Goal: Information Seeking & Learning: Learn about a topic

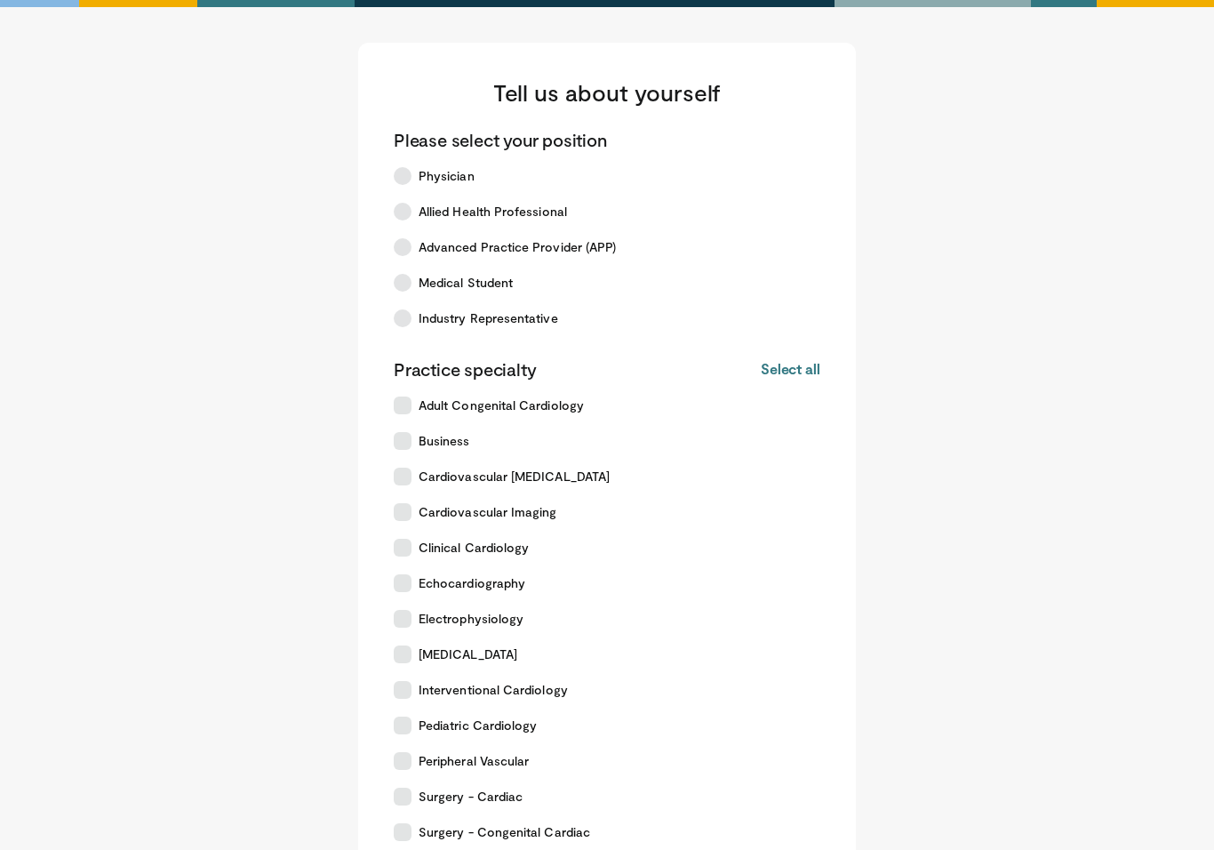
click at [496, 175] on label "Physician" at bounding box center [596, 176] width 427 height 36
click at [535, 624] on label "Electrophysiology" at bounding box center [596, 619] width 427 height 36
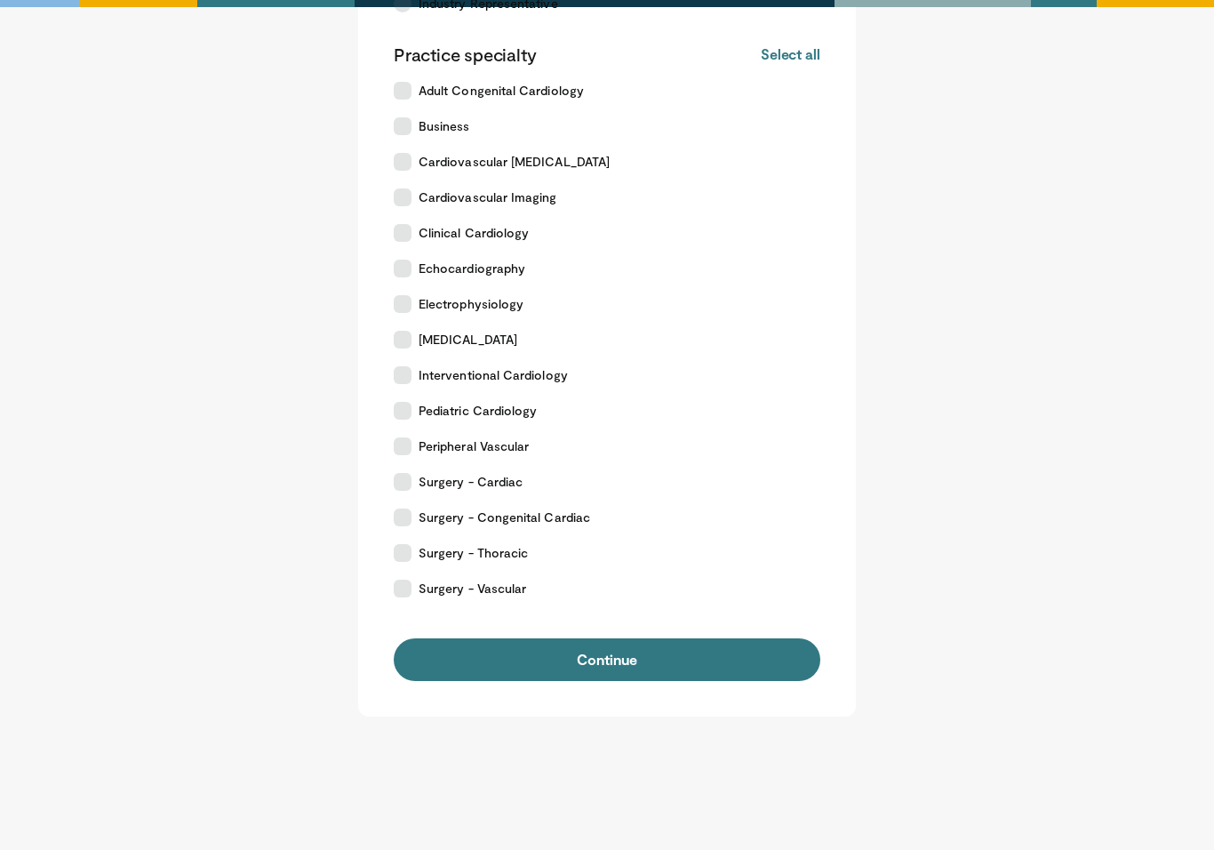
scroll to position [335, 0]
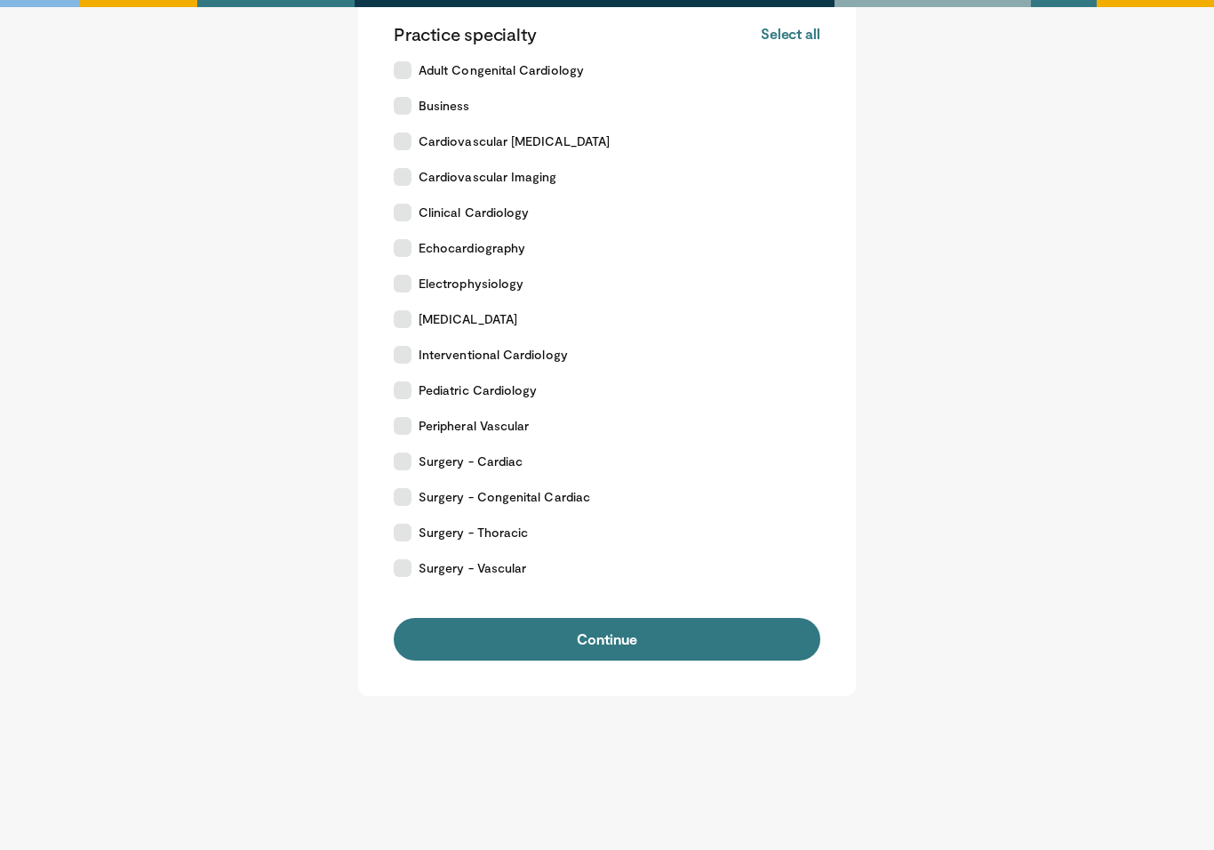
click at [726, 627] on button "Continue" at bounding box center [607, 639] width 427 height 43
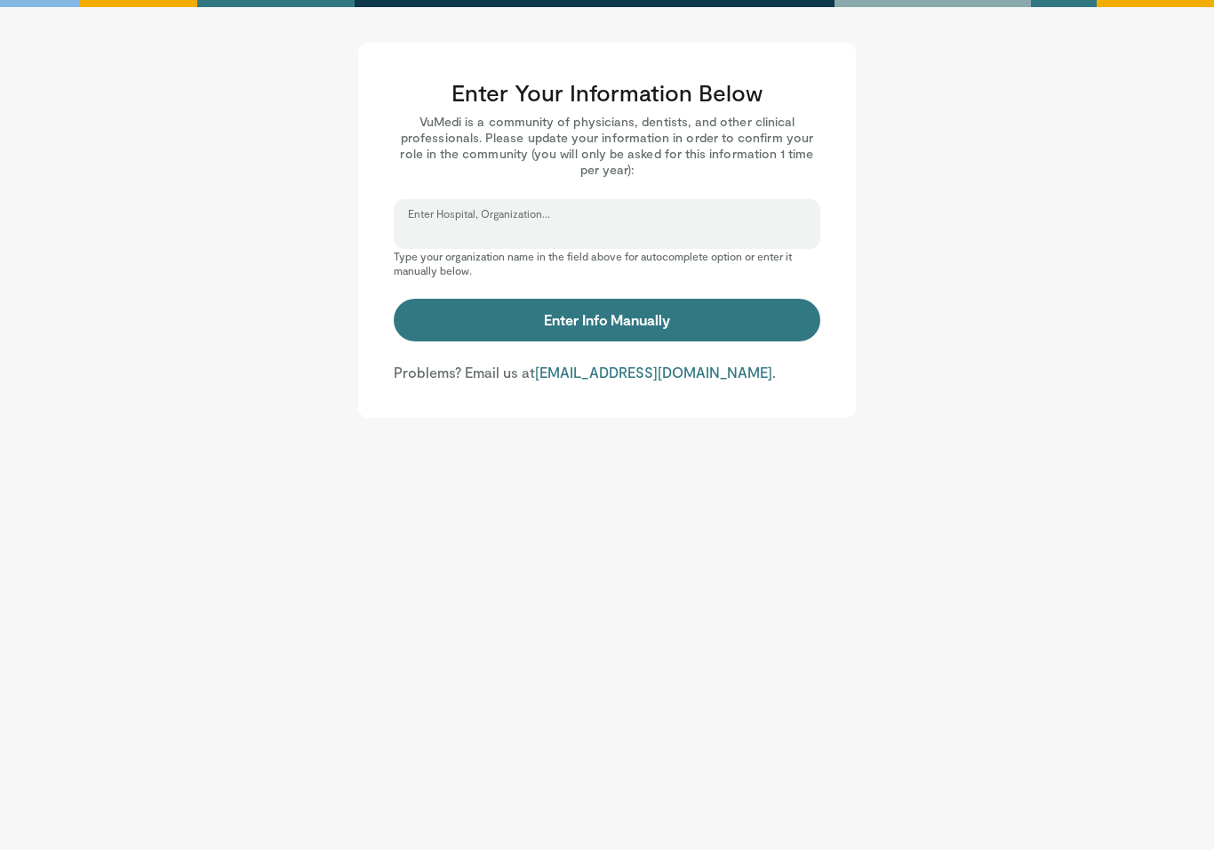
click at [688, 230] on input "Enter Hospital, Organization..." at bounding box center [607, 232] width 398 height 20
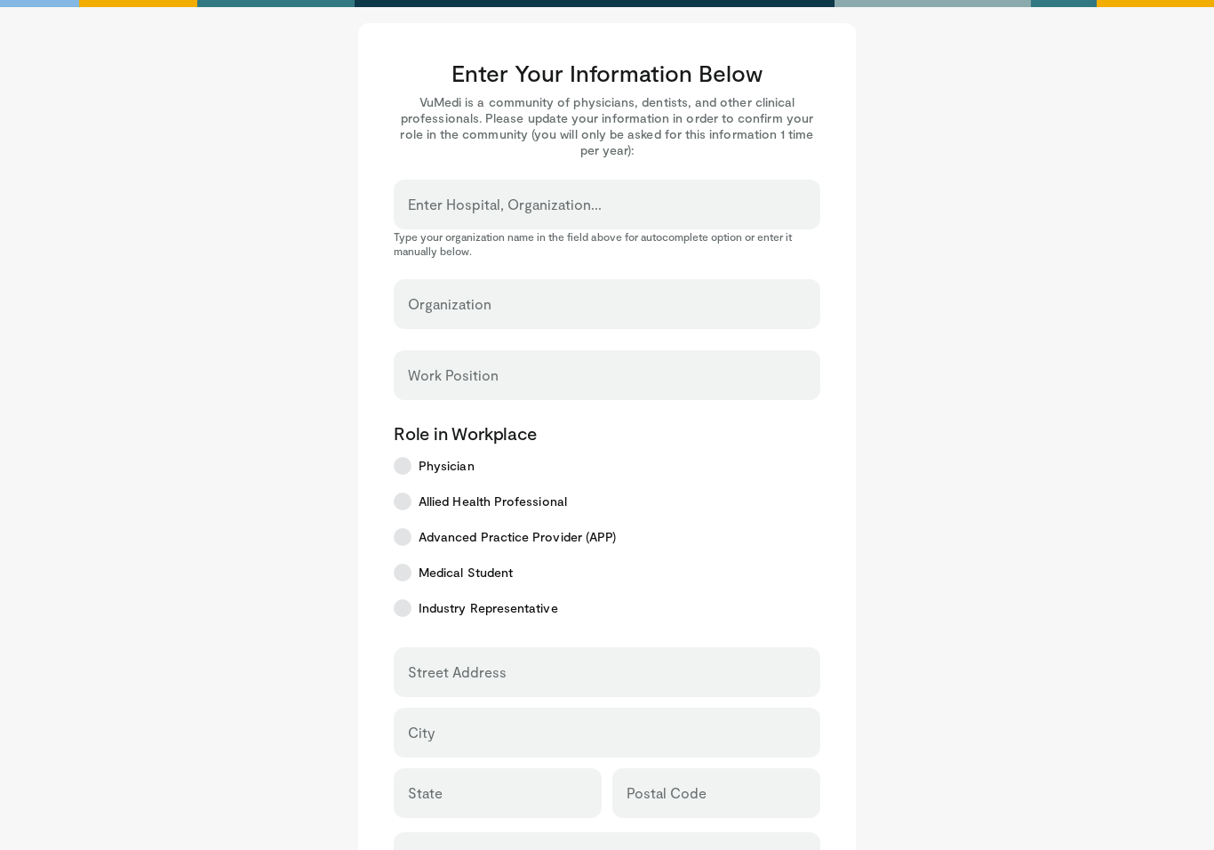
scroll to position [22, 0]
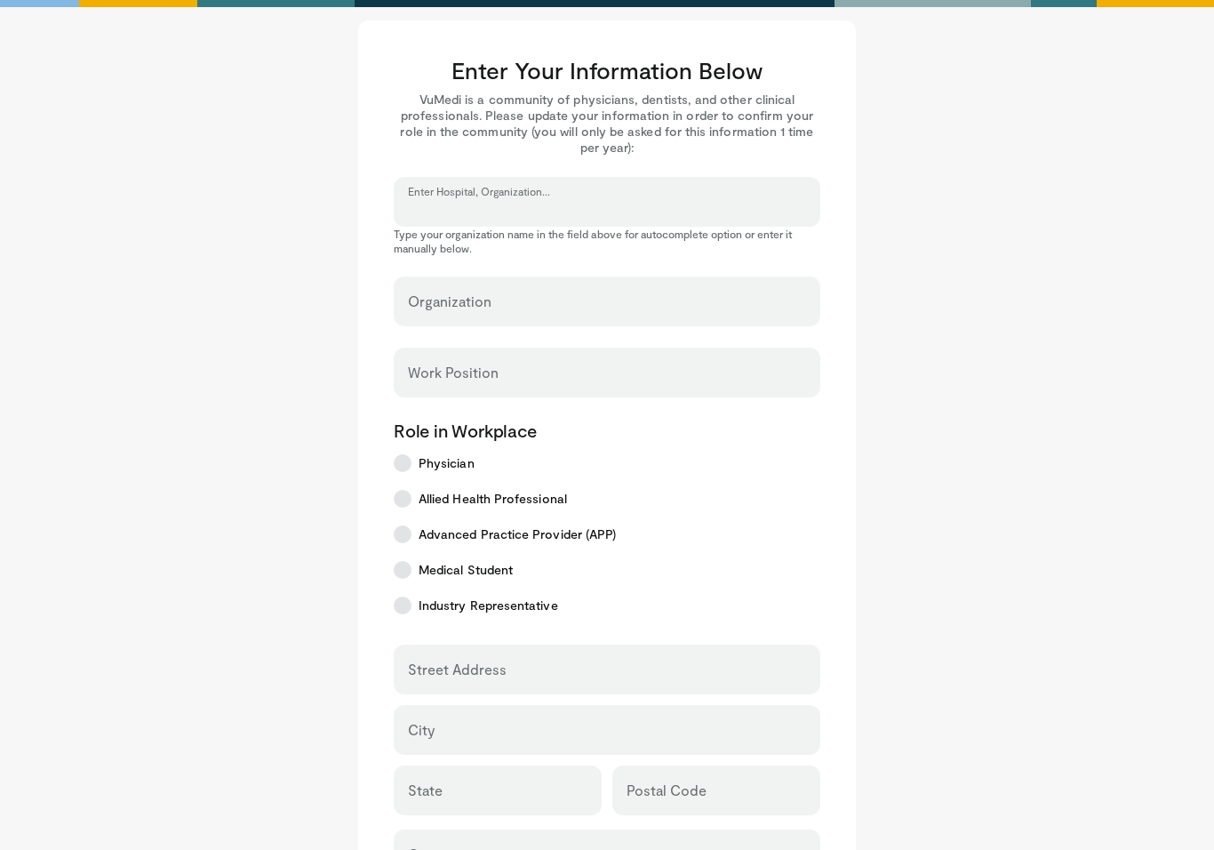
click at [635, 201] on input "Enter Hospital, Organization..." at bounding box center [607, 210] width 398 height 20
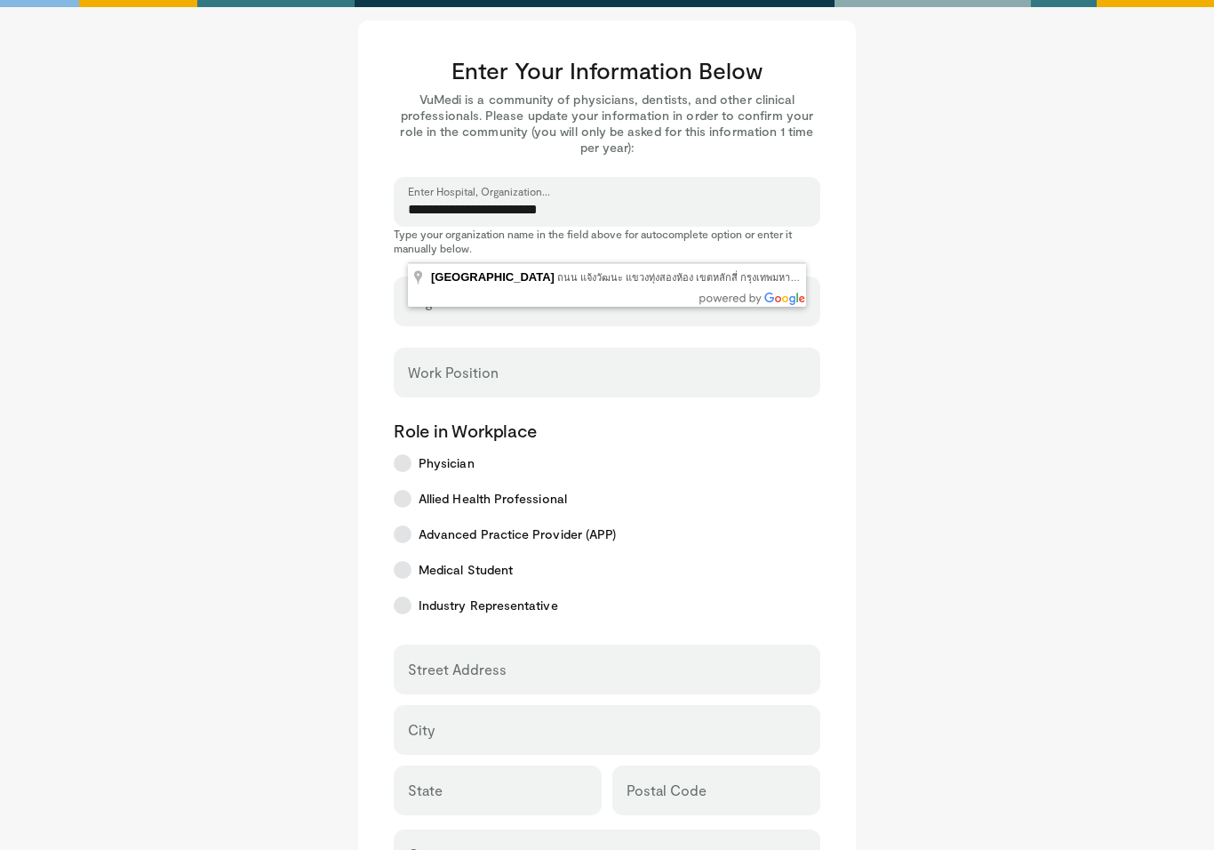
type input "**********"
select select "**"
type input "**********"
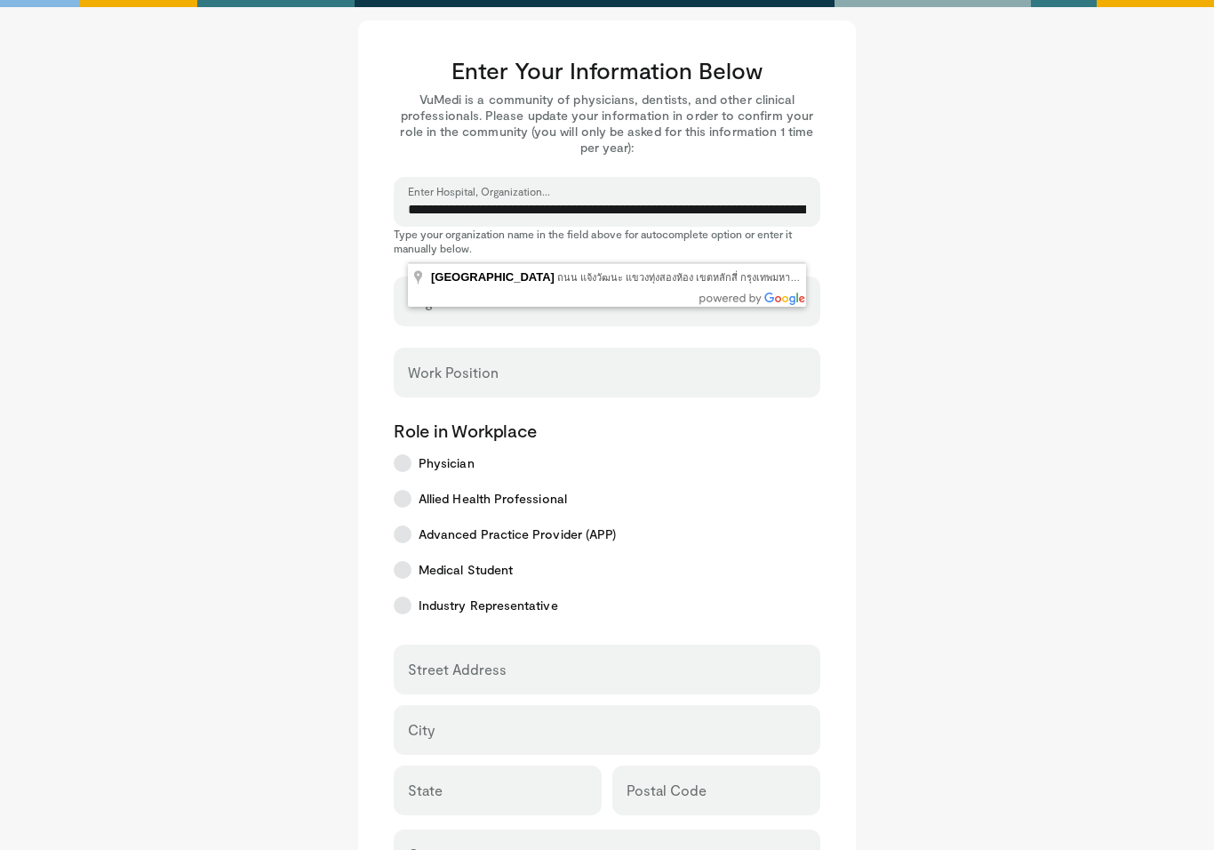
type input "*****"
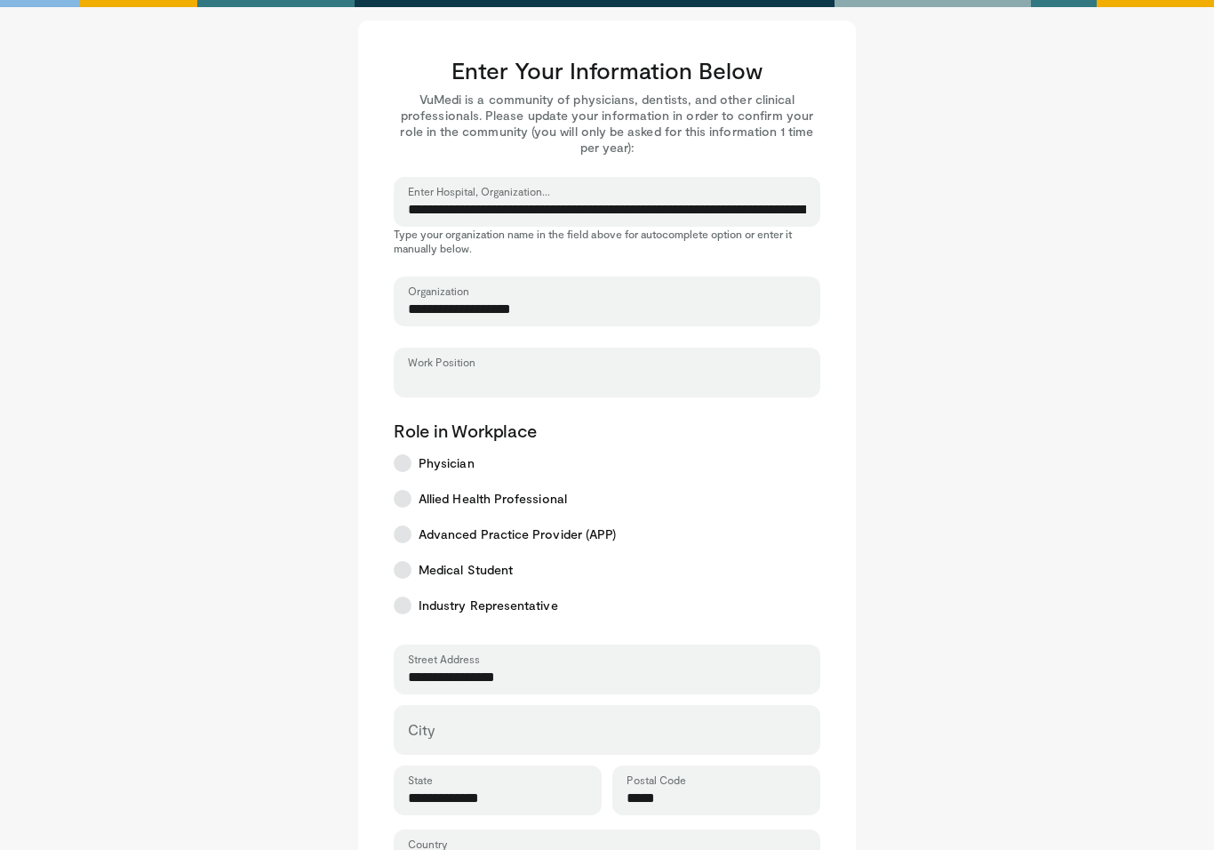
click at [616, 373] on input "Work Position" at bounding box center [607, 381] width 398 height 20
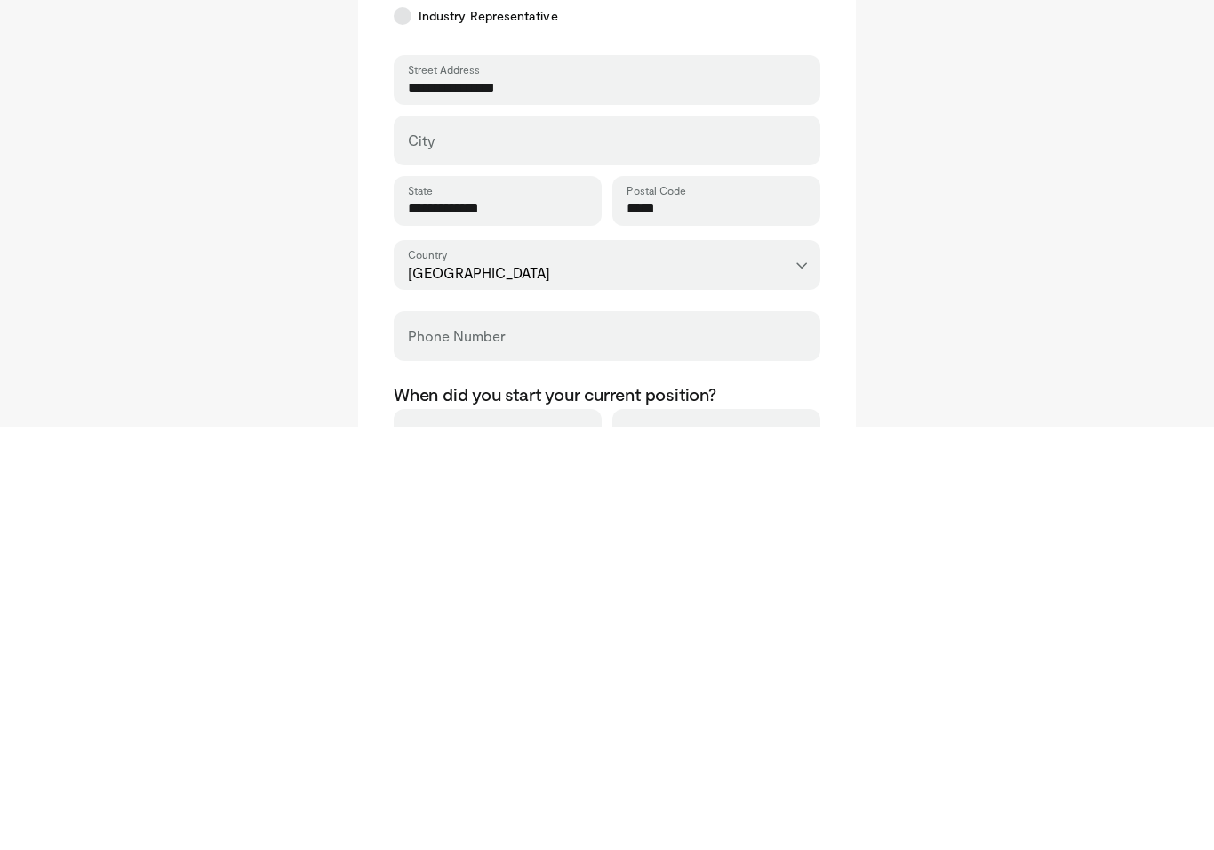
scroll to position [198, 0]
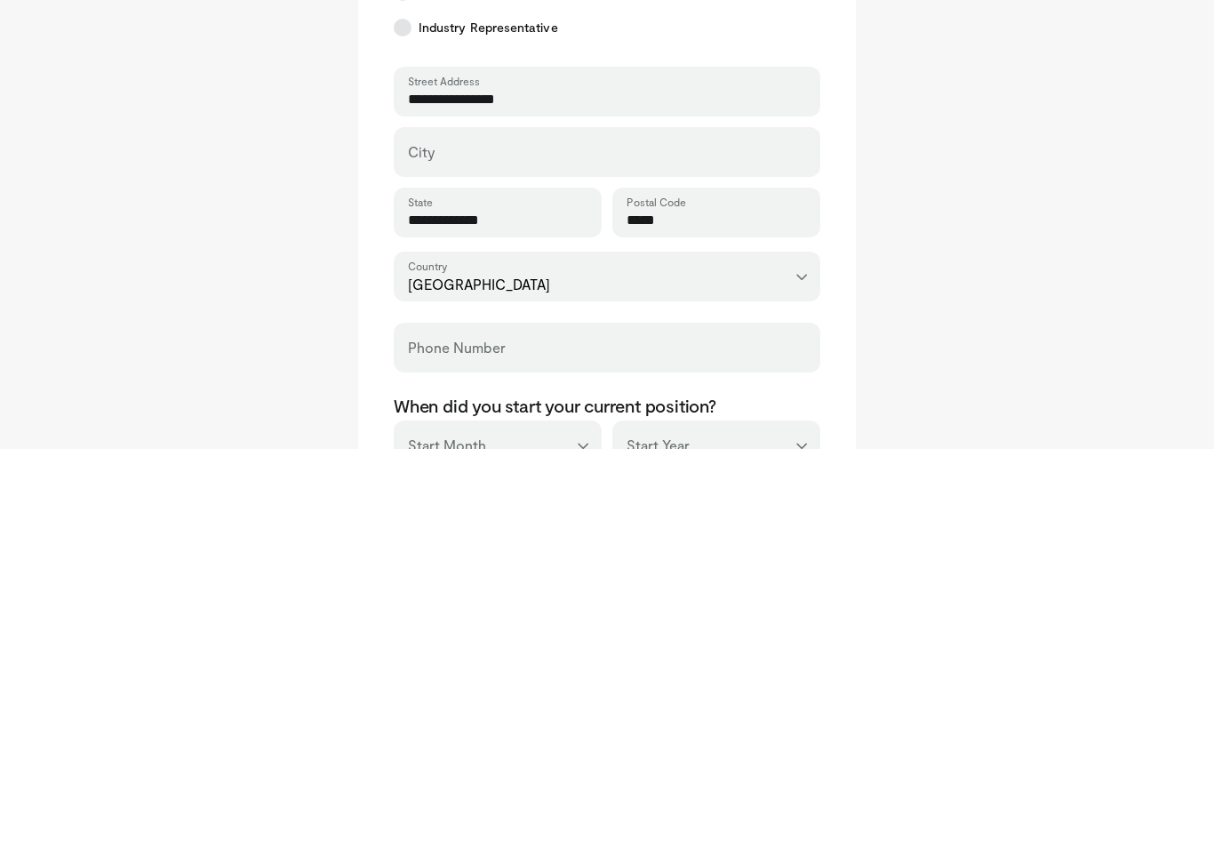
type input "**********"
click at [684, 552] on input "City" at bounding box center [607, 562] width 398 height 20
type input "*******"
click at [648, 747] on input "Phone Number" at bounding box center [607, 757] width 398 height 20
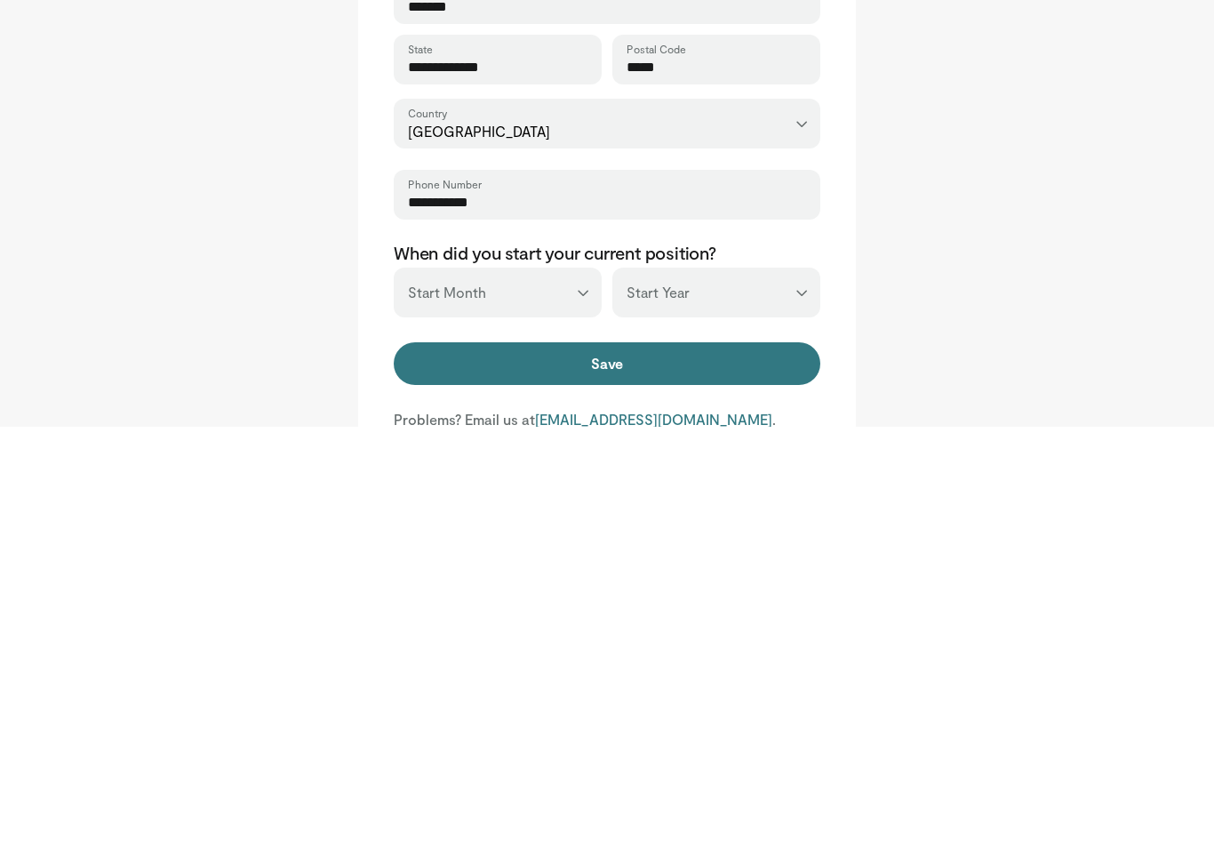
type input "**********"
click at [584, 691] on select "*** ******* ******** ***** ***** *** **** **** ****** ********* ******* *******…" at bounding box center [498, 716] width 208 height 50
select select "*"
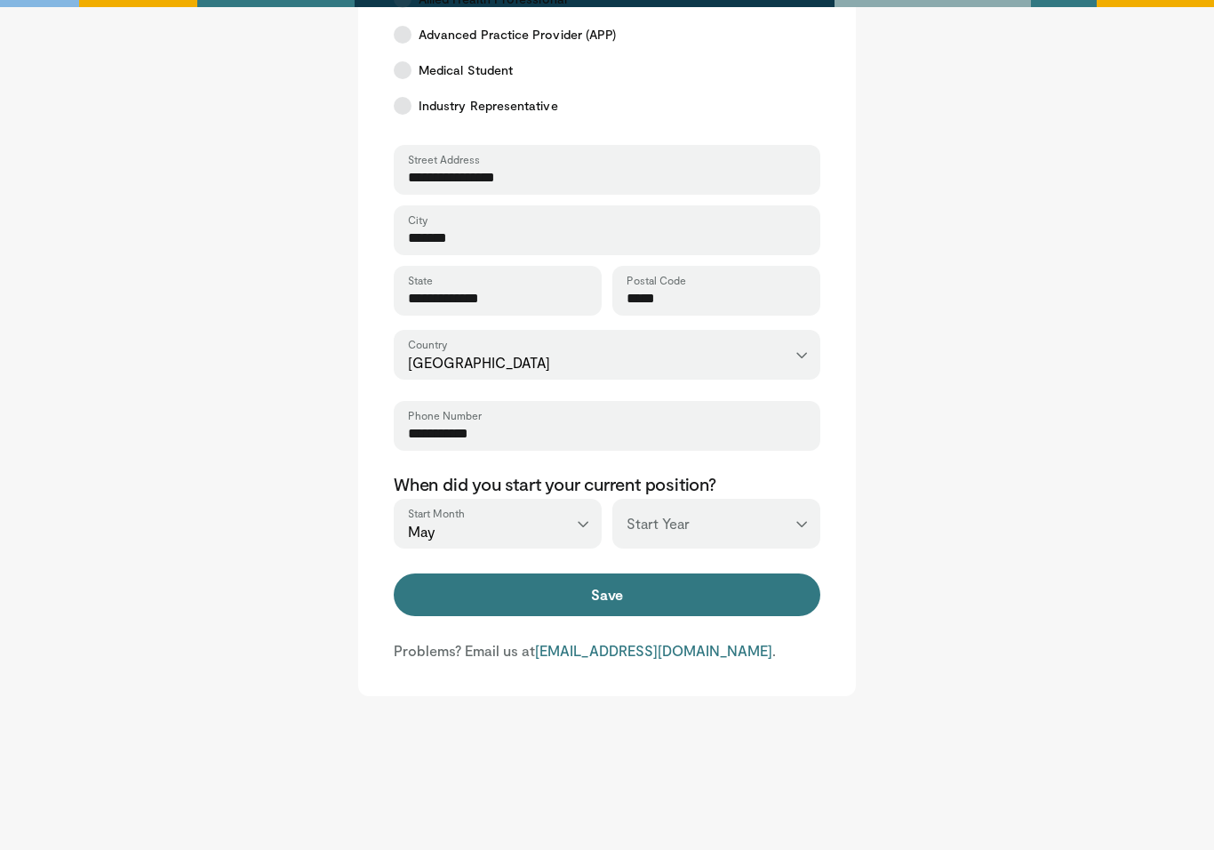
click at [799, 523] on select "*** **** **** **** **** **** **** **** **** **** **** **** **** **** **** **** …" at bounding box center [716, 524] width 208 height 50
select select "****"
click at [747, 599] on button "Save" at bounding box center [607, 594] width 427 height 43
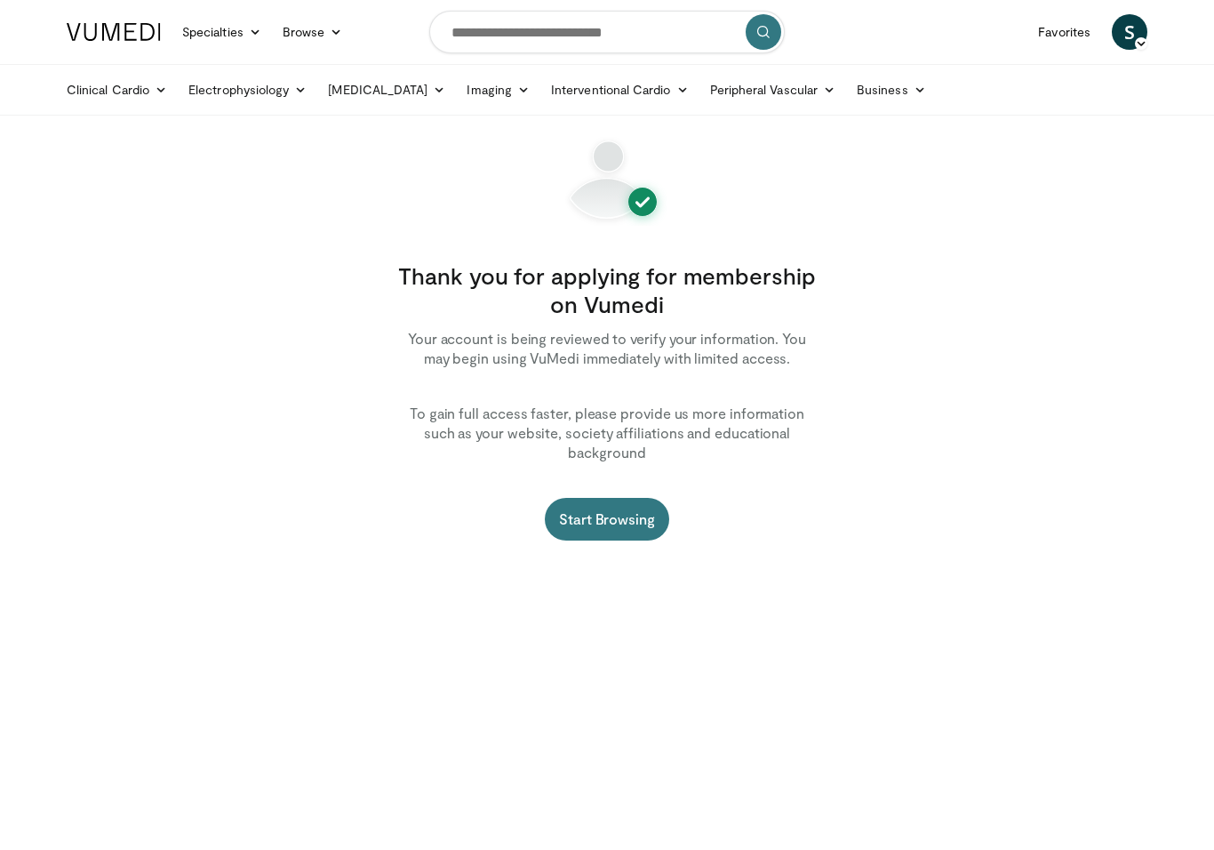
click at [622, 502] on link "Start Browsing" at bounding box center [607, 519] width 124 height 43
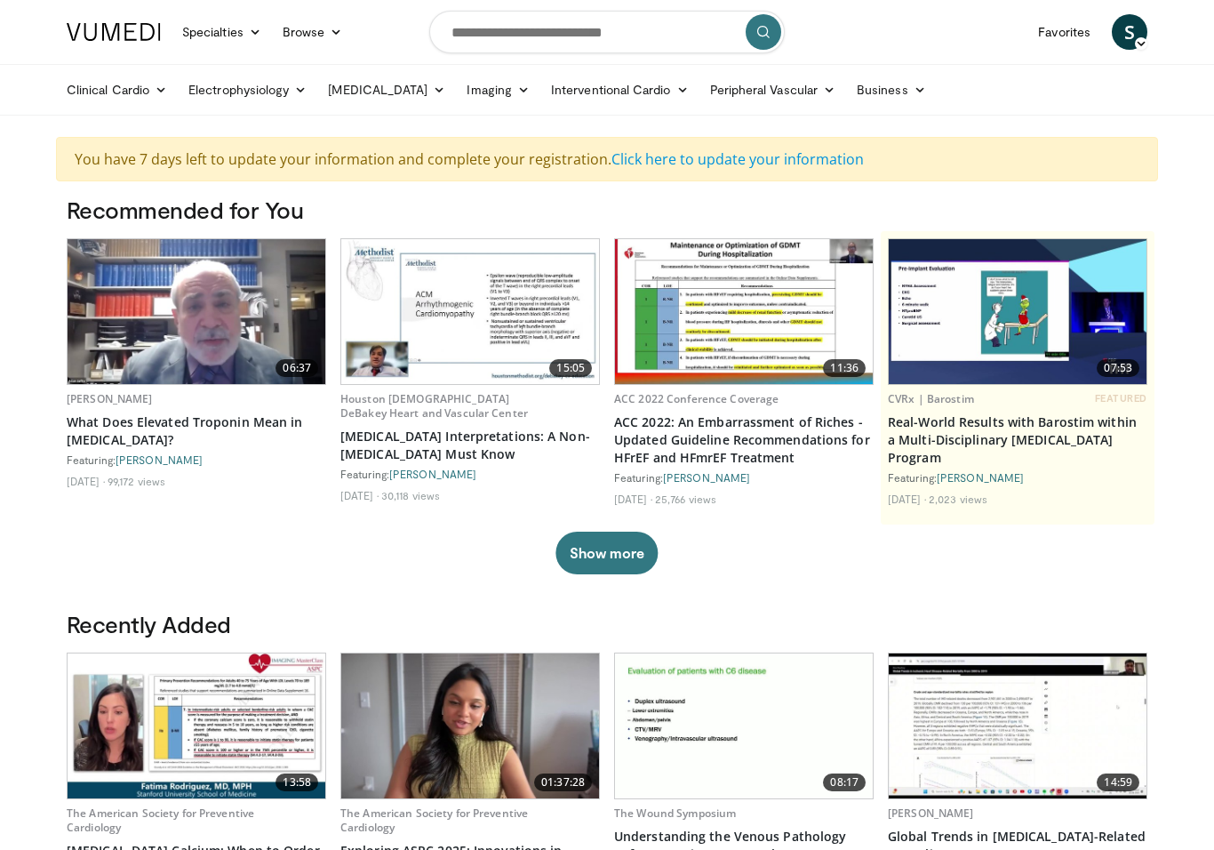
click at [270, 84] on link "Electrophysiology" at bounding box center [248, 90] width 140 height 36
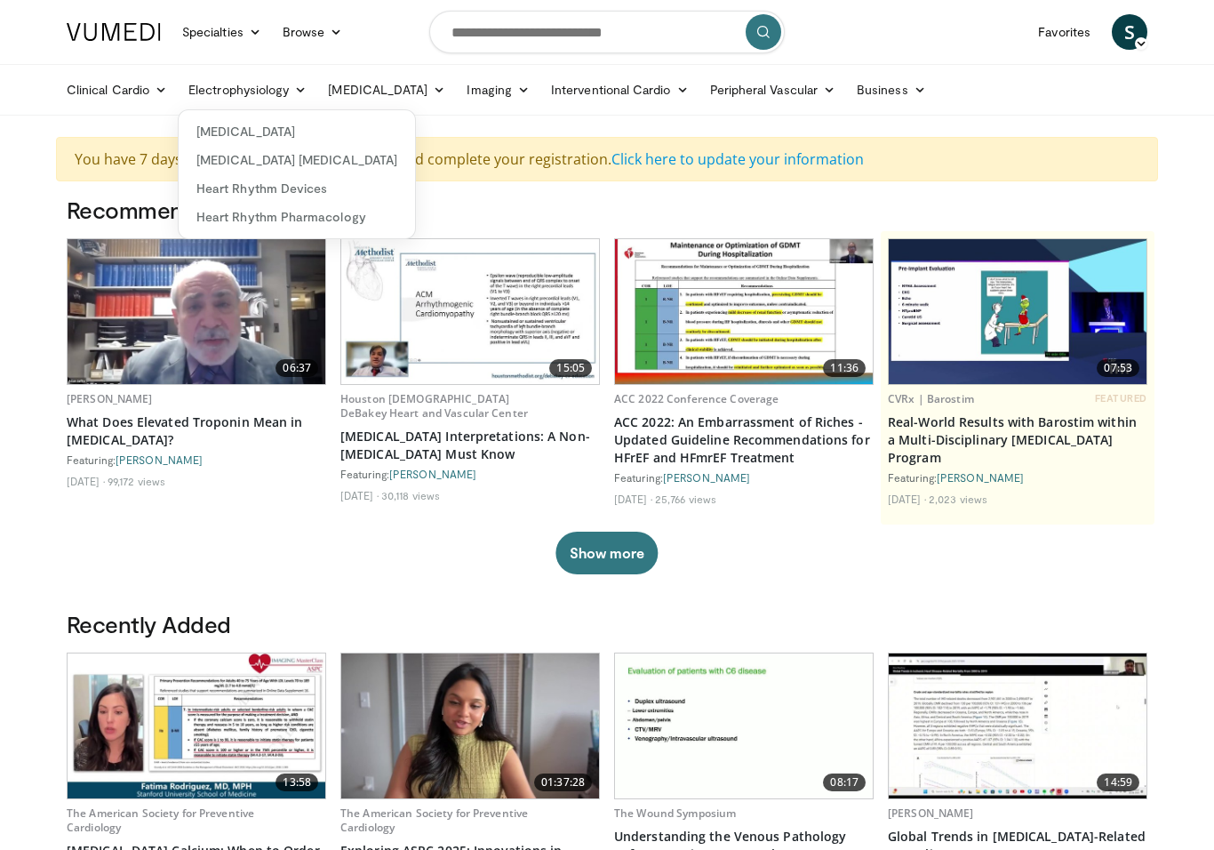
click at [345, 199] on link "Heart Rhythm Devices" at bounding box center [297, 188] width 236 height 28
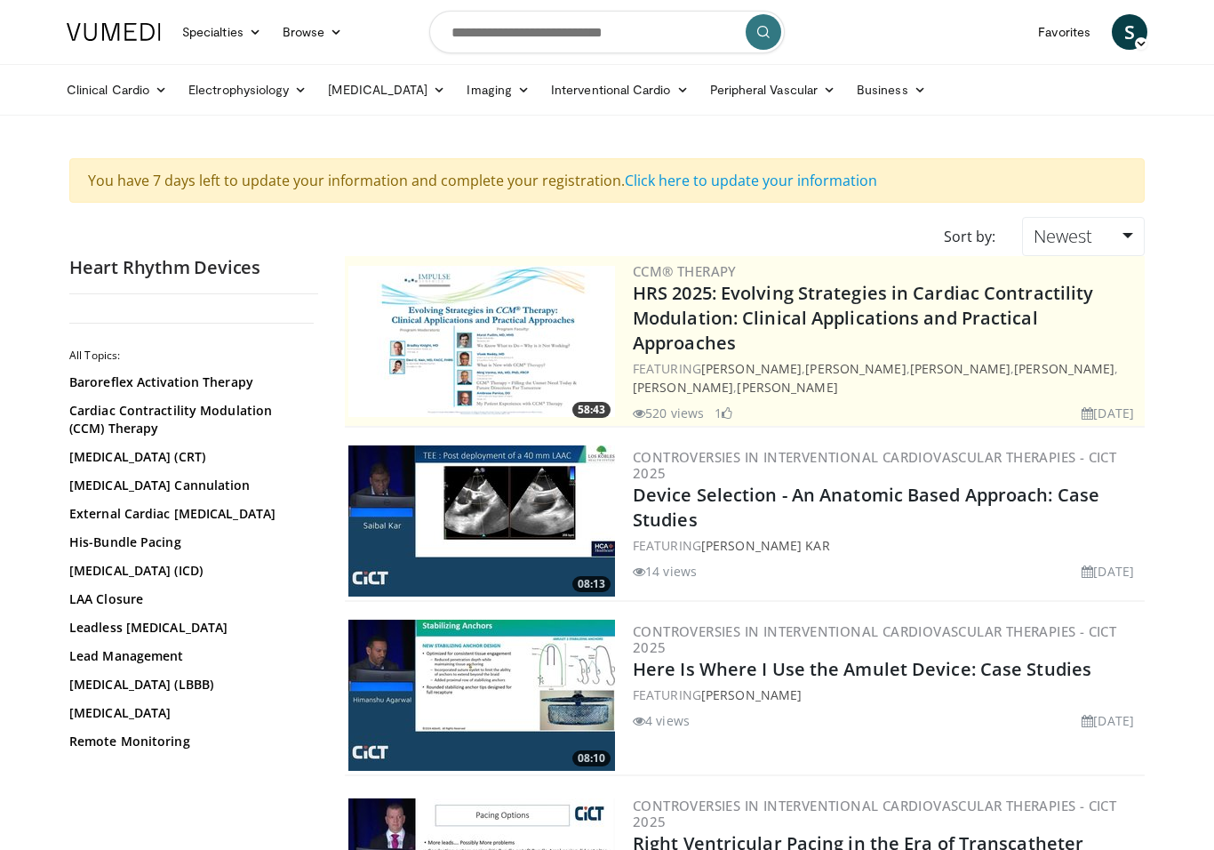
click at [135, 722] on link "[MEDICAL_DATA]" at bounding box center [189, 713] width 240 height 18
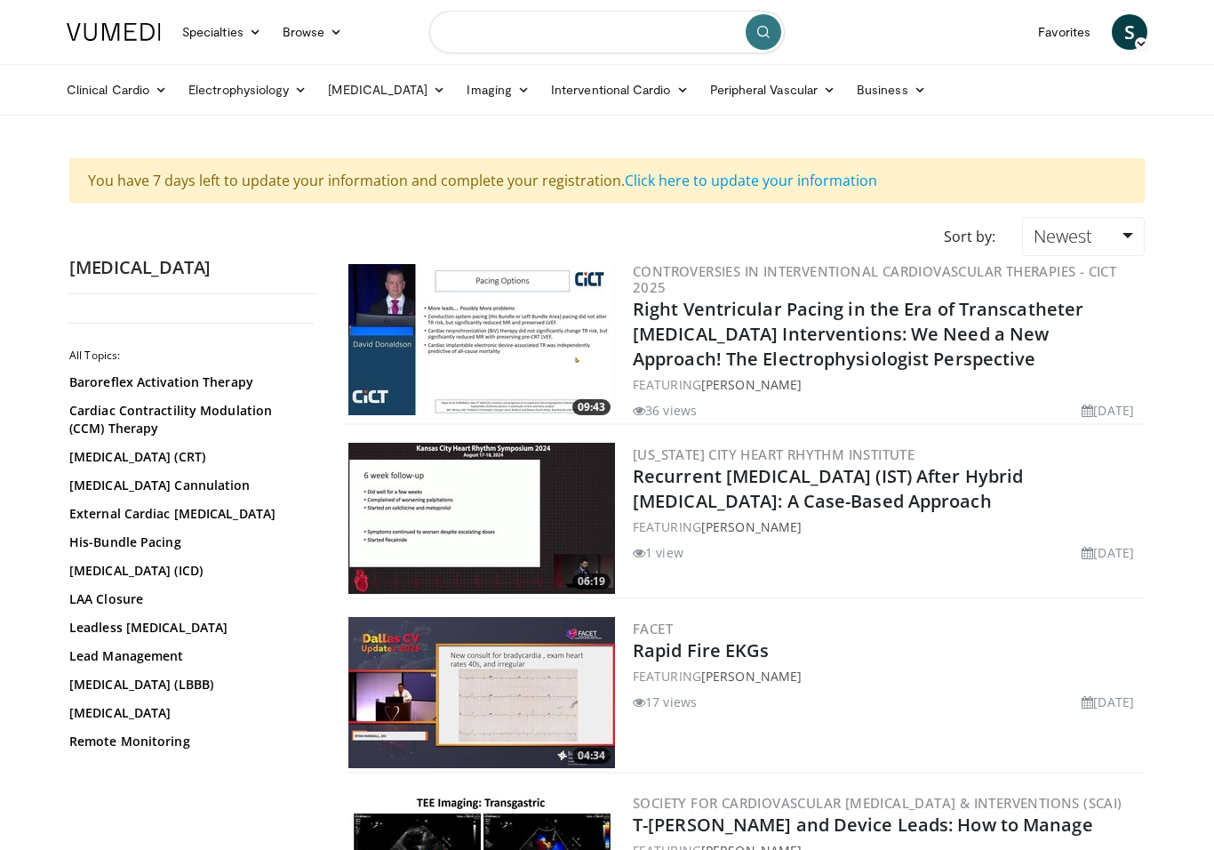
click at [550, 36] on input "Search topics, interventions" at bounding box center [607, 32] width 356 height 43
type input "**********"
click at [762, 35] on icon "submit" at bounding box center [763, 32] width 14 height 14
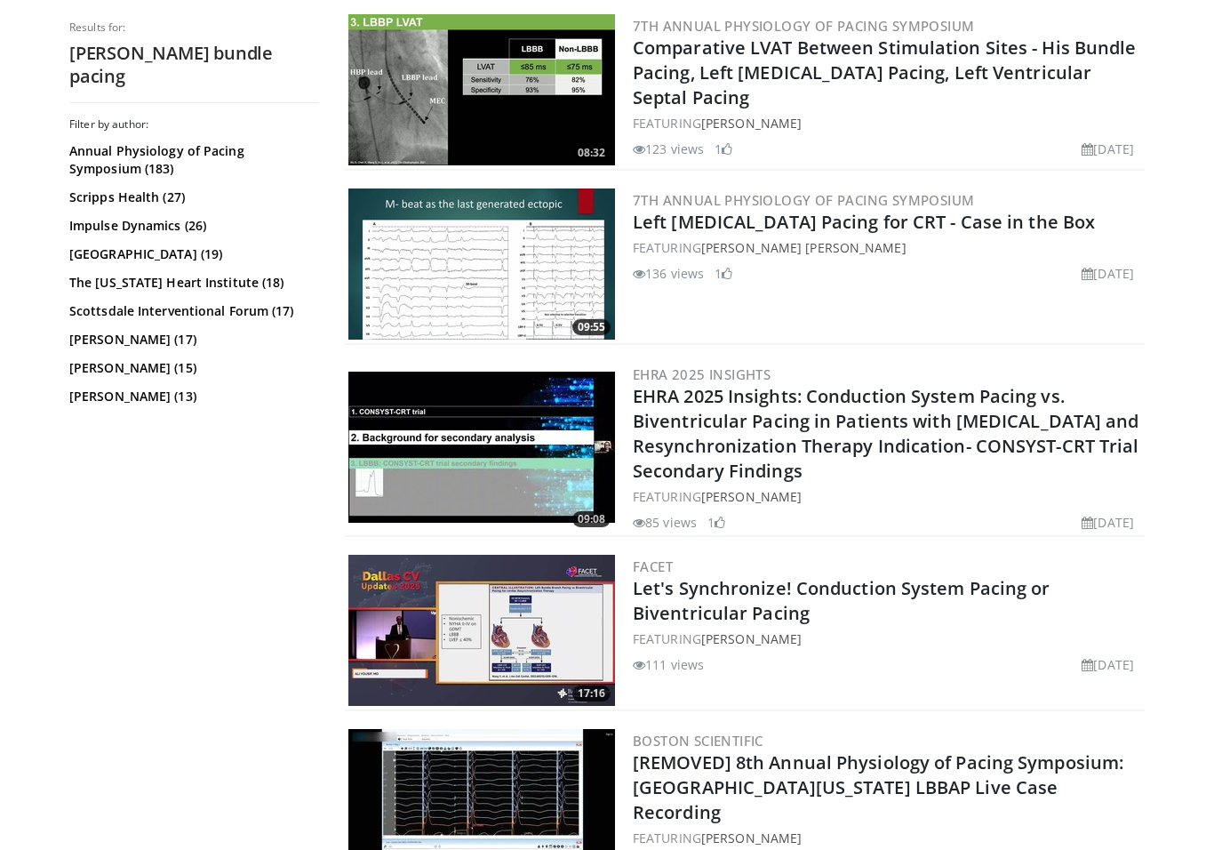
scroll to position [941, 0]
click at [968, 261] on div "136 views [DATE] 1" at bounding box center [887, 271] width 508 height 26
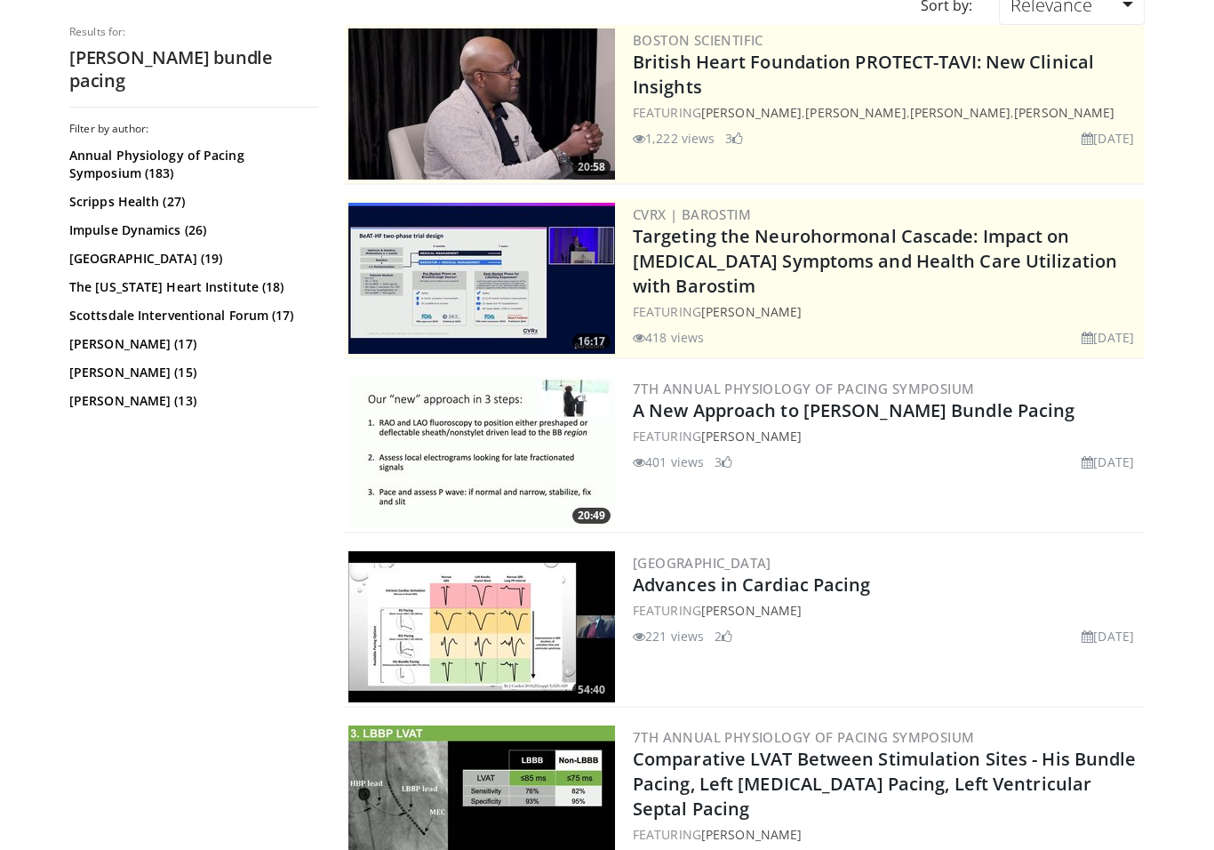
scroll to position [230, 0]
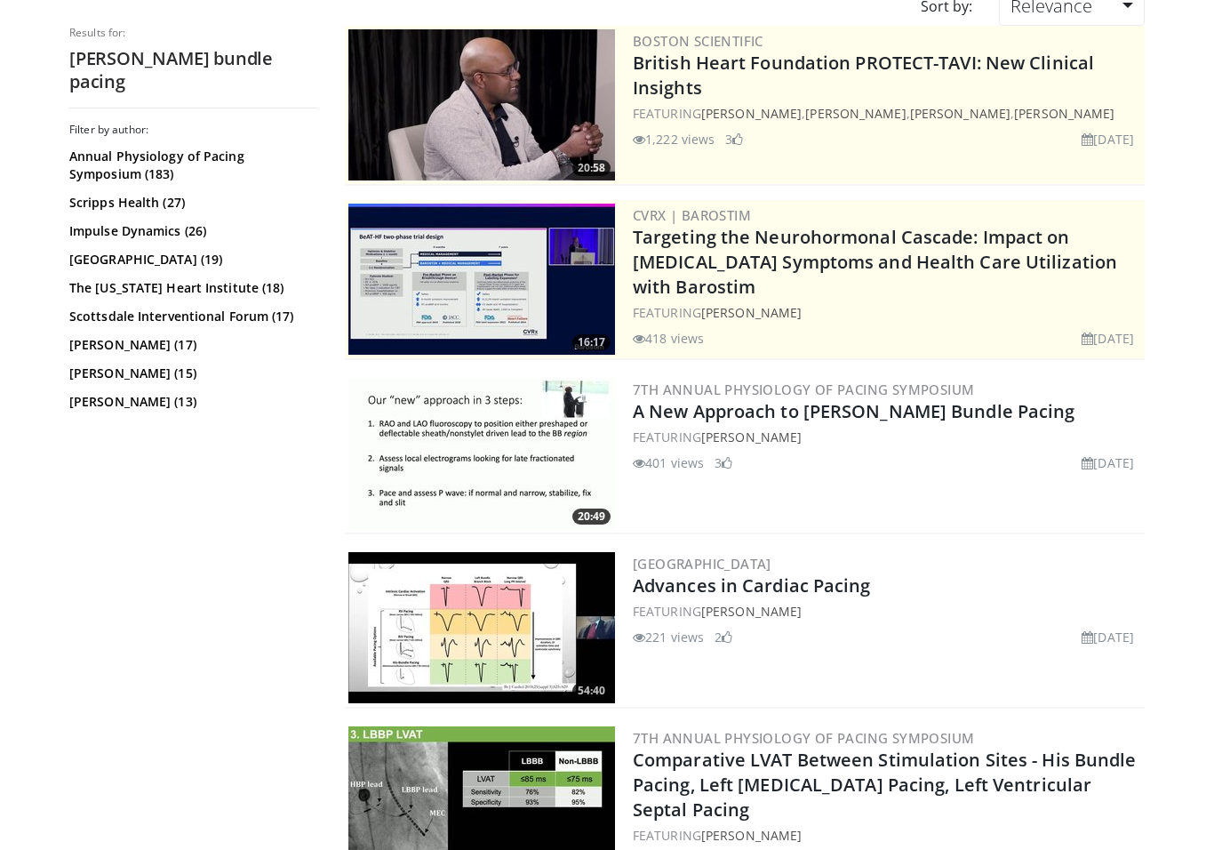
click at [987, 442] on div "FEATURING Daniel Lustgarten" at bounding box center [887, 436] width 508 height 19
click at [442, 454] on img at bounding box center [481, 453] width 267 height 151
click at [449, 454] on img at bounding box center [481, 453] width 267 height 151
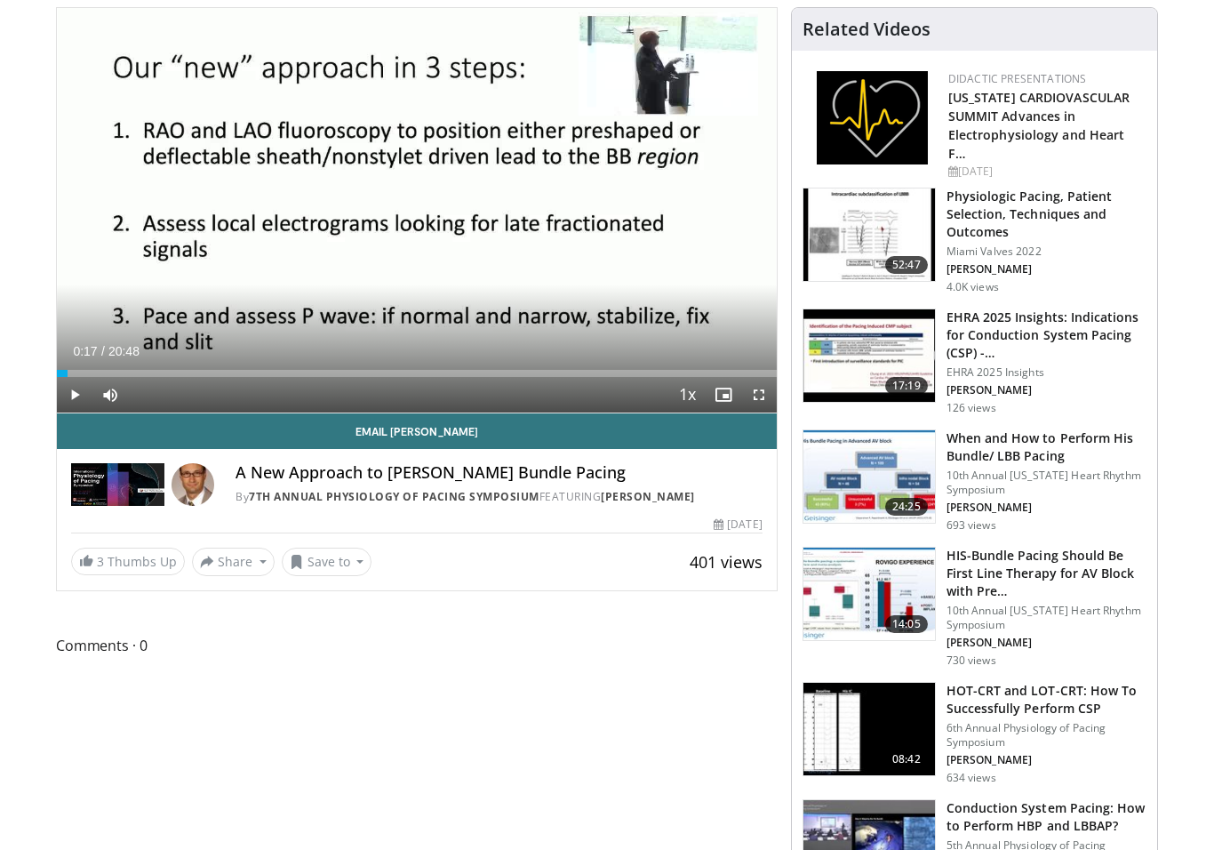
click at [341, 577] on button "Save to" at bounding box center [327, 562] width 91 height 28
click at [399, 610] on span "Add to Favorites" at bounding box center [358, 600] width 109 height 20
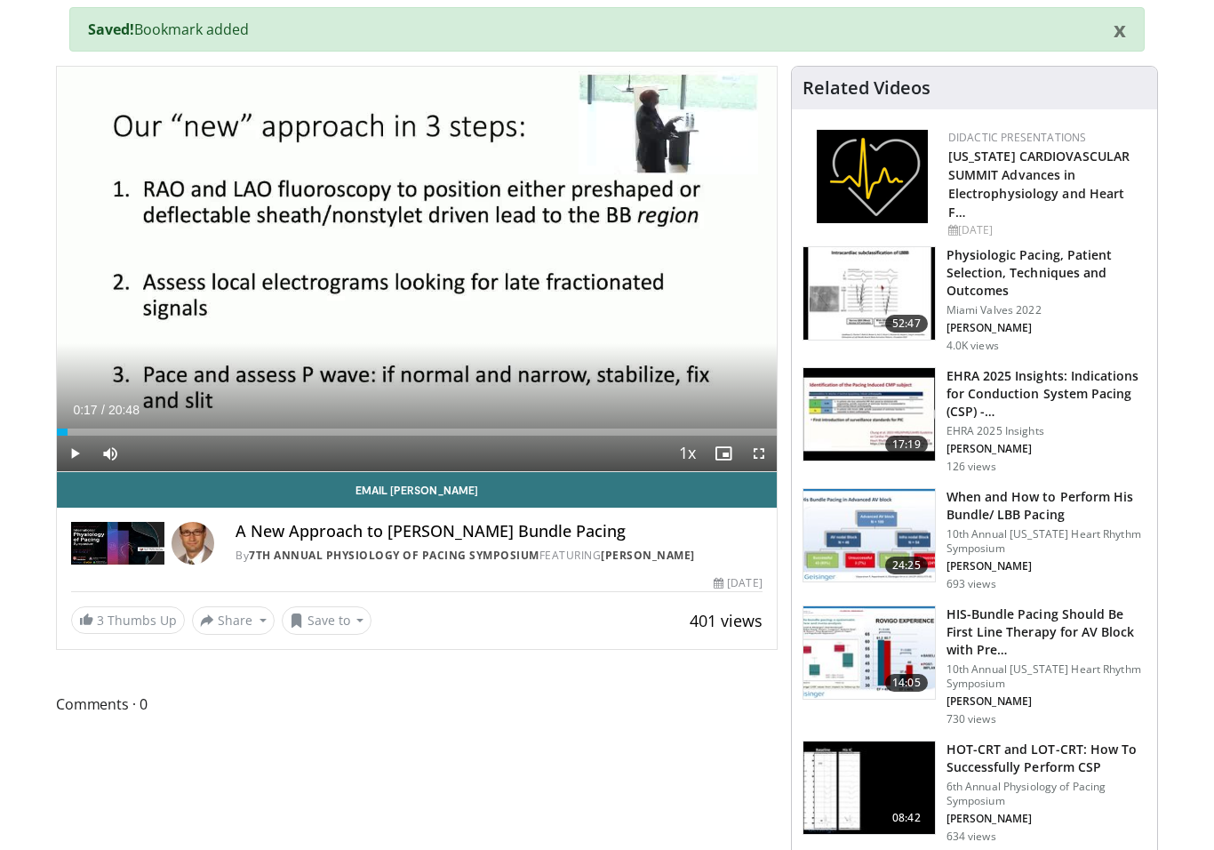
scroll to position [0, 0]
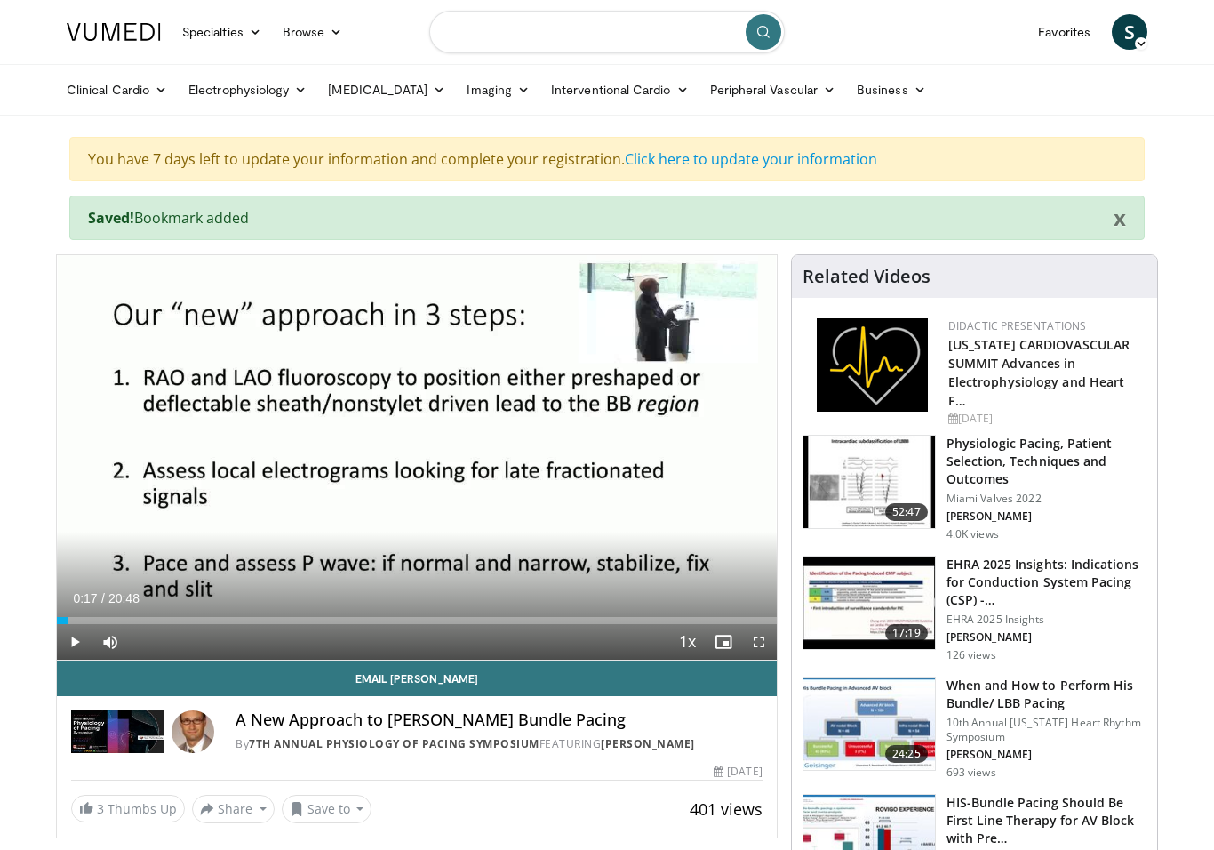
click at [613, 44] on input "Search topics, interventions" at bounding box center [607, 32] width 356 height 43
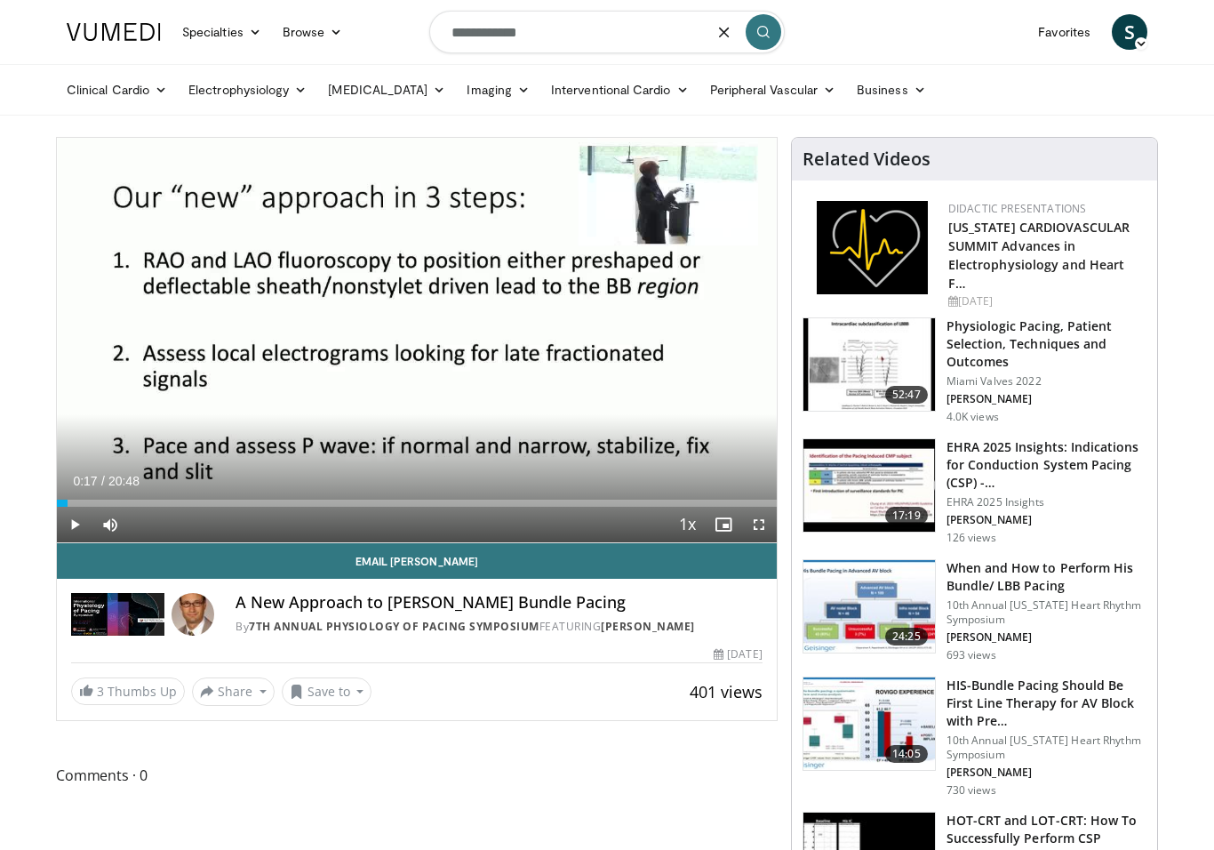
type input "**********"
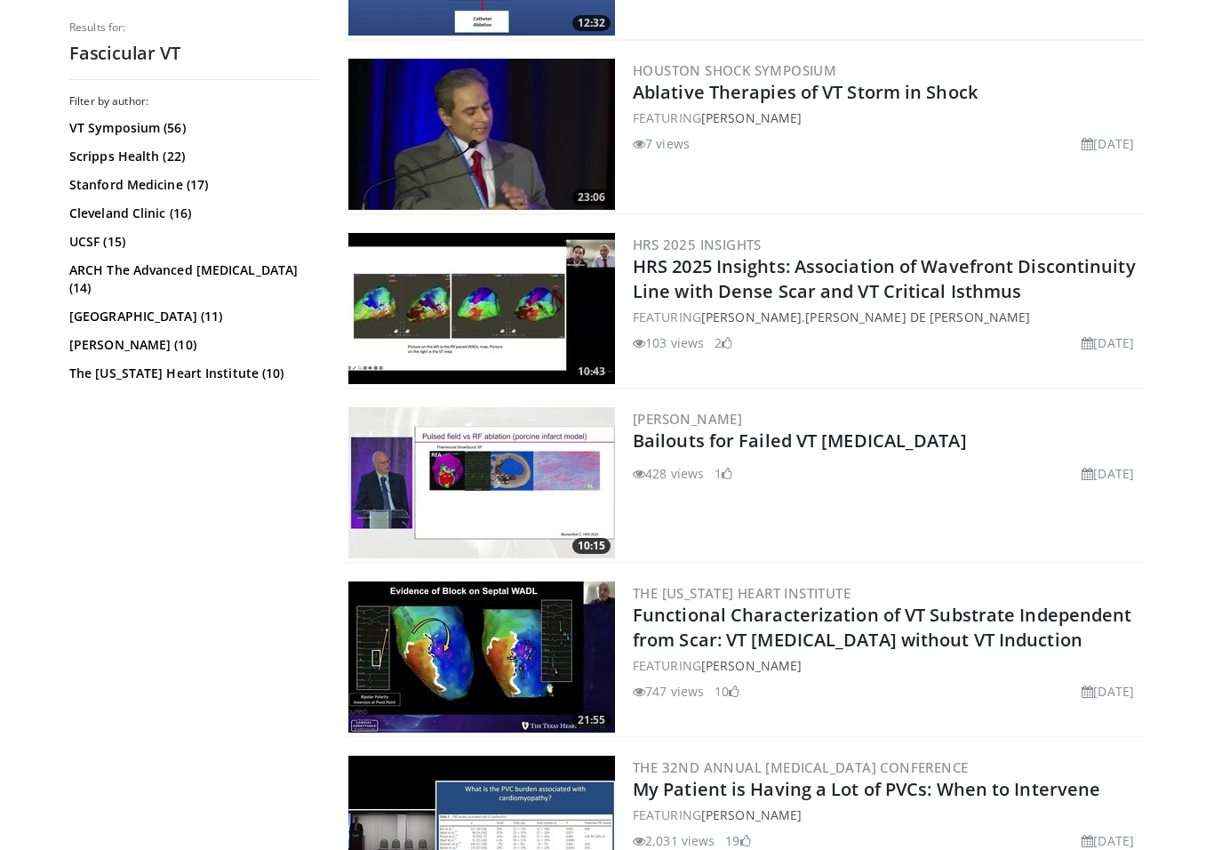
scroll to position [1073, 0]
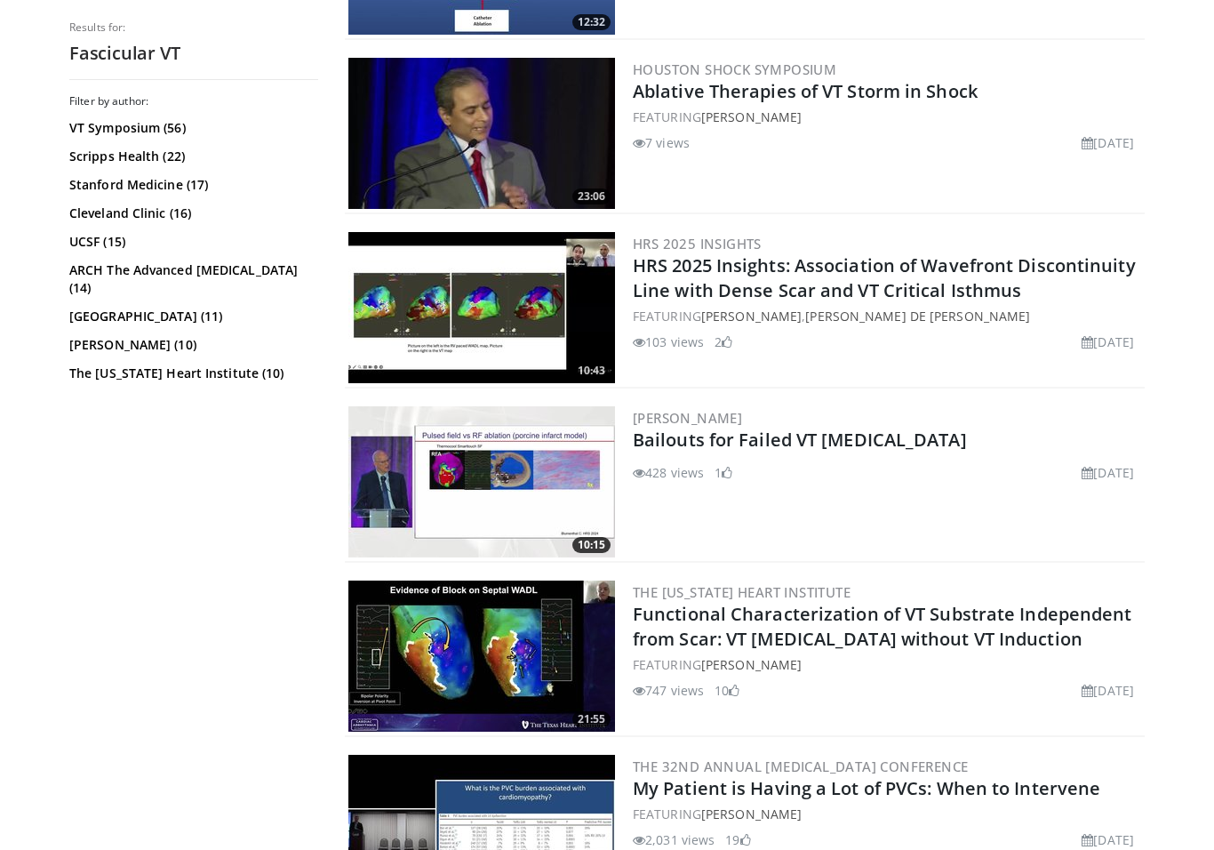
click at [1111, 755] on div "The 32nd Annual [MEDICAL_DATA] Conference My Patient is Having a Lot of PVCs: W…" at bounding box center [887, 830] width 508 height 151
click at [1111, 775] on div "The 32nd Annual [MEDICAL_DATA] Conference My Patient is Having a Lot of PVCs: W…" at bounding box center [887, 830] width 508 height 151
click at [1111, 765] on h3 "The 32nd Annual Cardiac Arrhythmias Conference" at bounding box center [887, 766] width 508 height 16
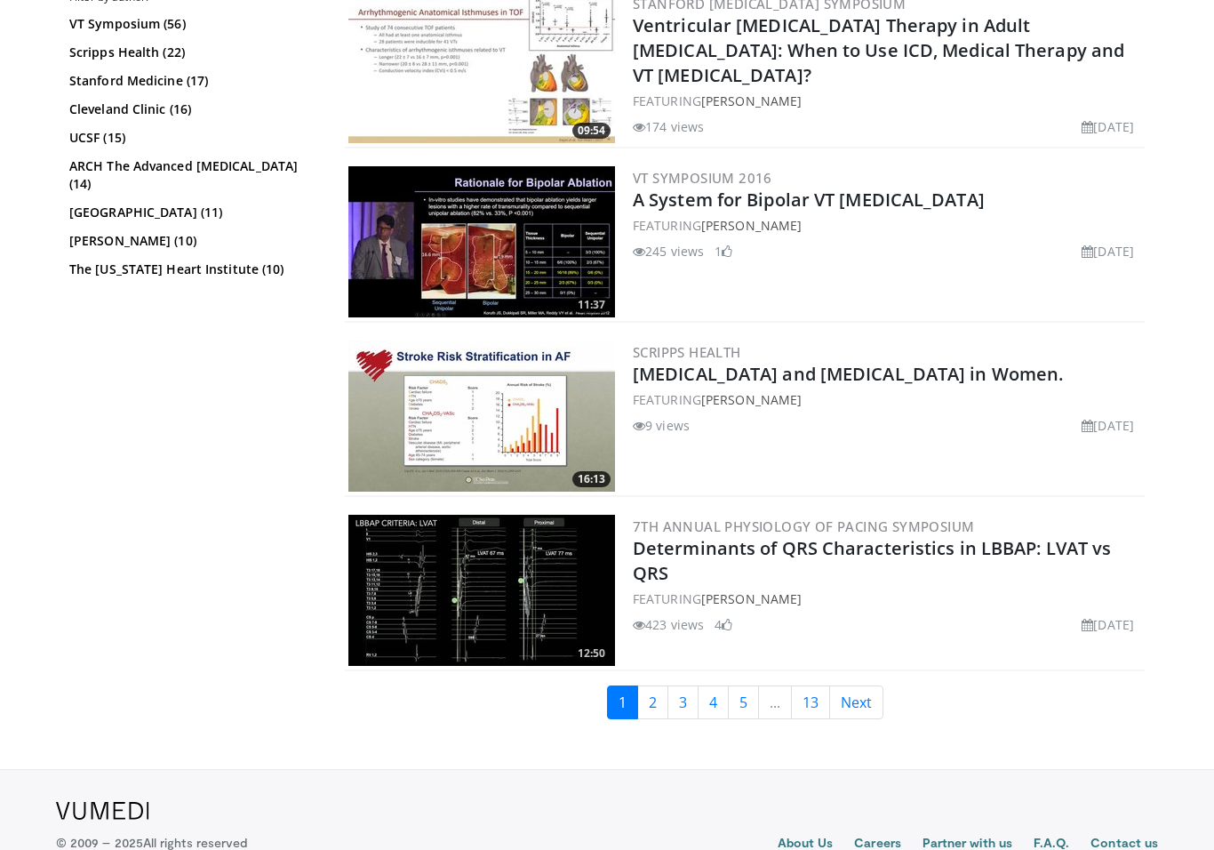
scroll to position [4137, 0]
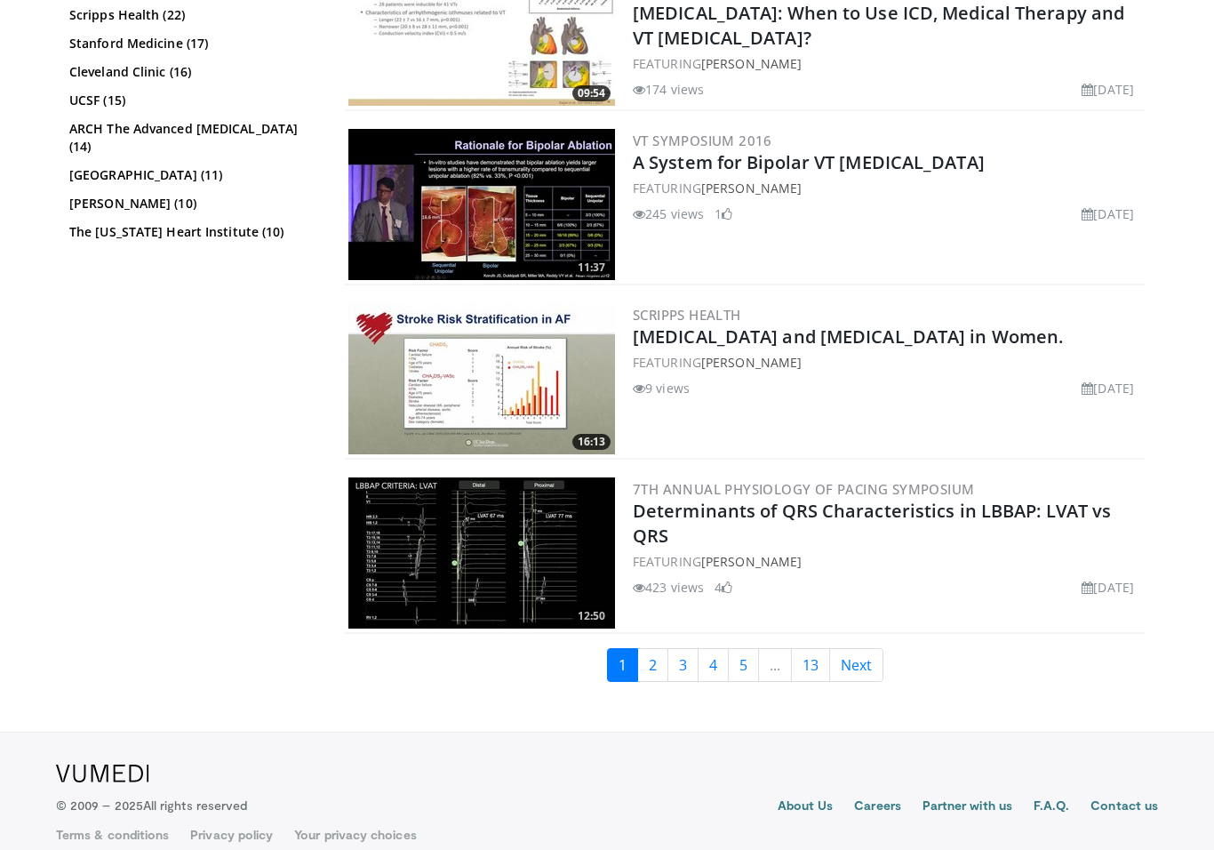
click at [654, 669] on link "2" at bounding box center [652, 665] width 31 height 34
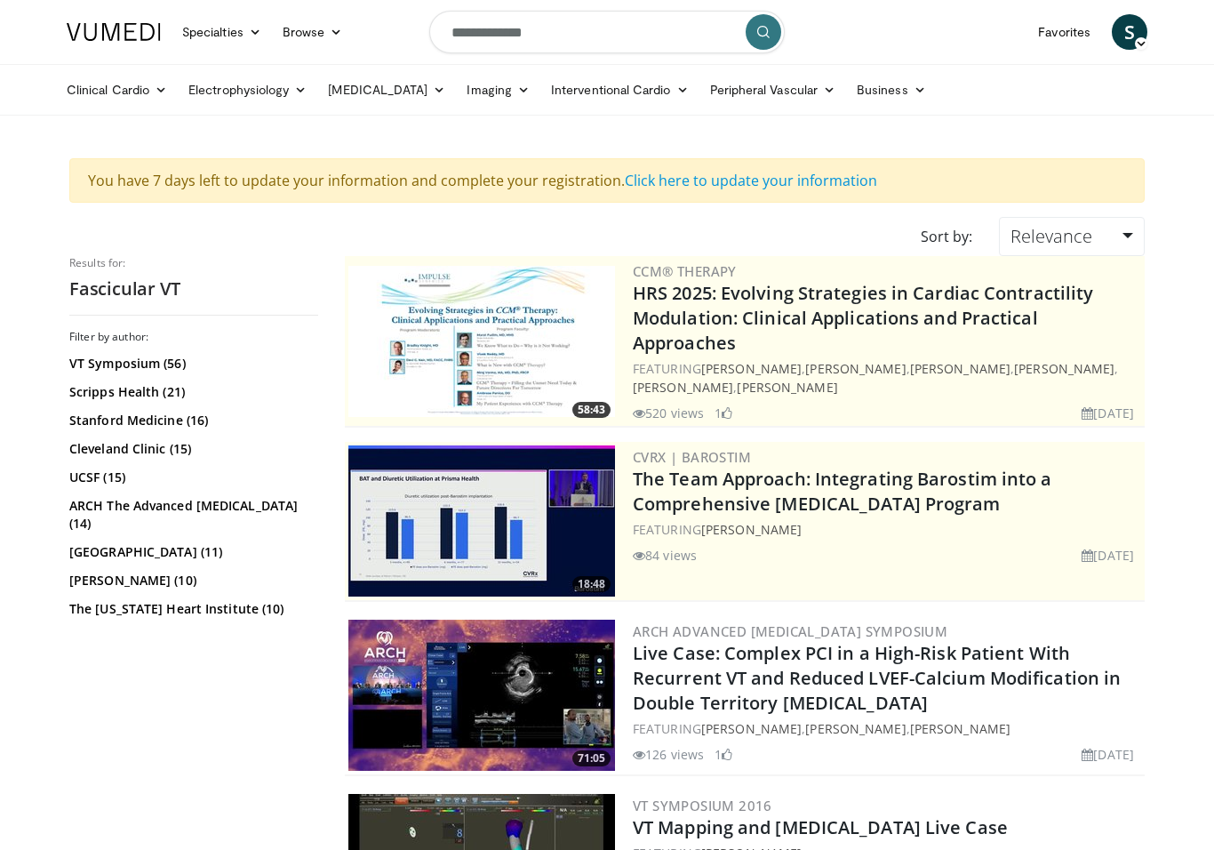
click at [581, 49] on input "**********" at bounding box center [607, 32] width 356 height 43
click at [713, 38] on button "button" at bounding box center [725, 32] width 36 height 36
type input "**********"
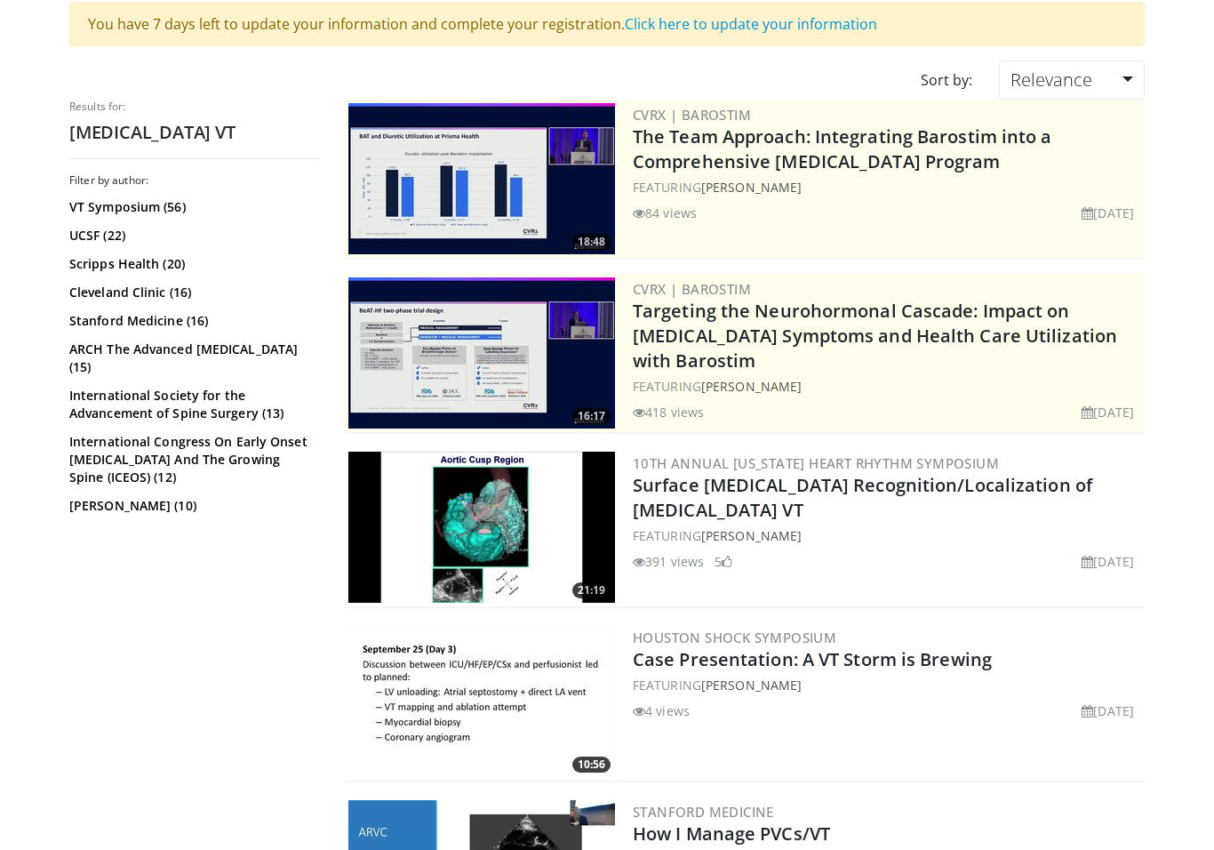
scroll to position [156, 0]
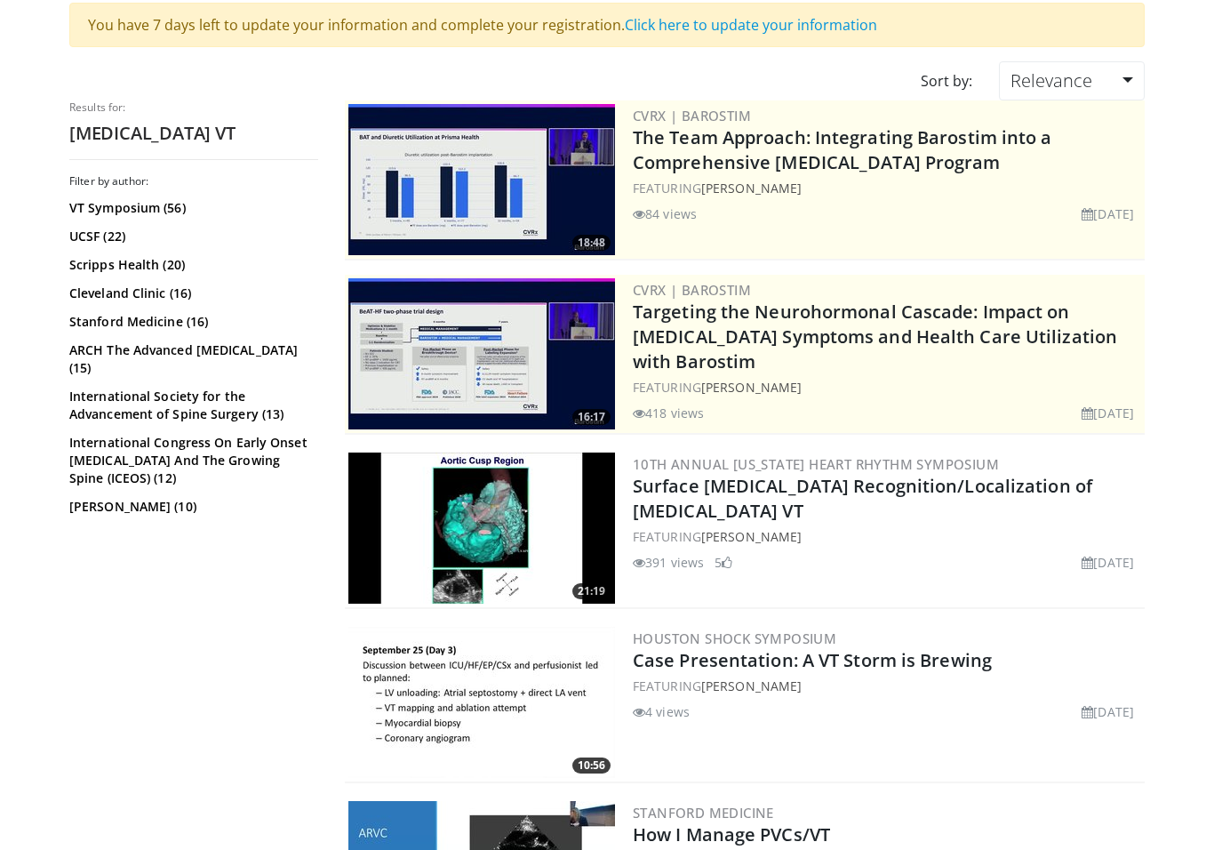
click at [1102, 589] on div "10th Annual [US_STATE] Heart Rhythm Symposium Surface [MEDICAL_DATA] Recognitio…" at bounding box center [887, 527] width 508 height 151
click at [891, 577] on div "10th Annual California Heart Rhythm Symposium Surface ECG Recognition/Localizat…" at bounding box center [887, 527] width 508 height 151
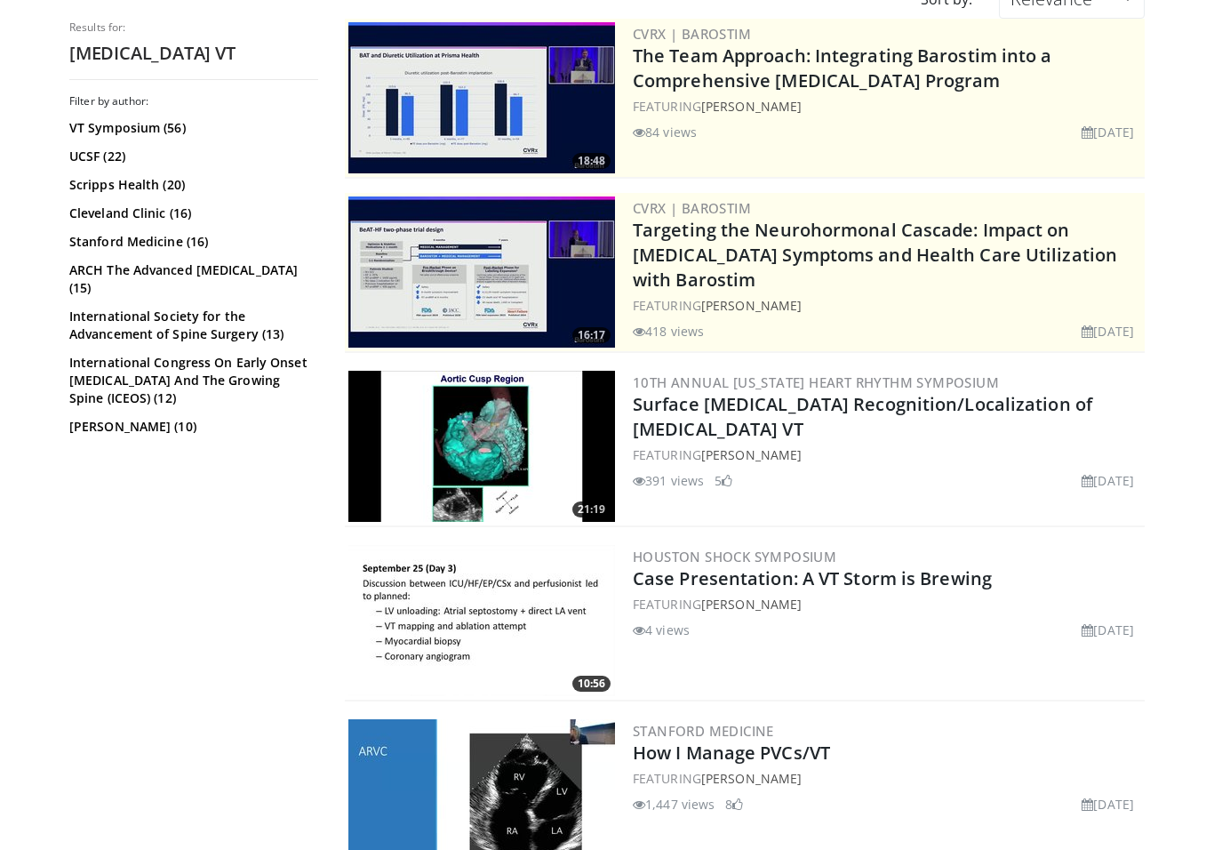
scroll to position [236, 0]
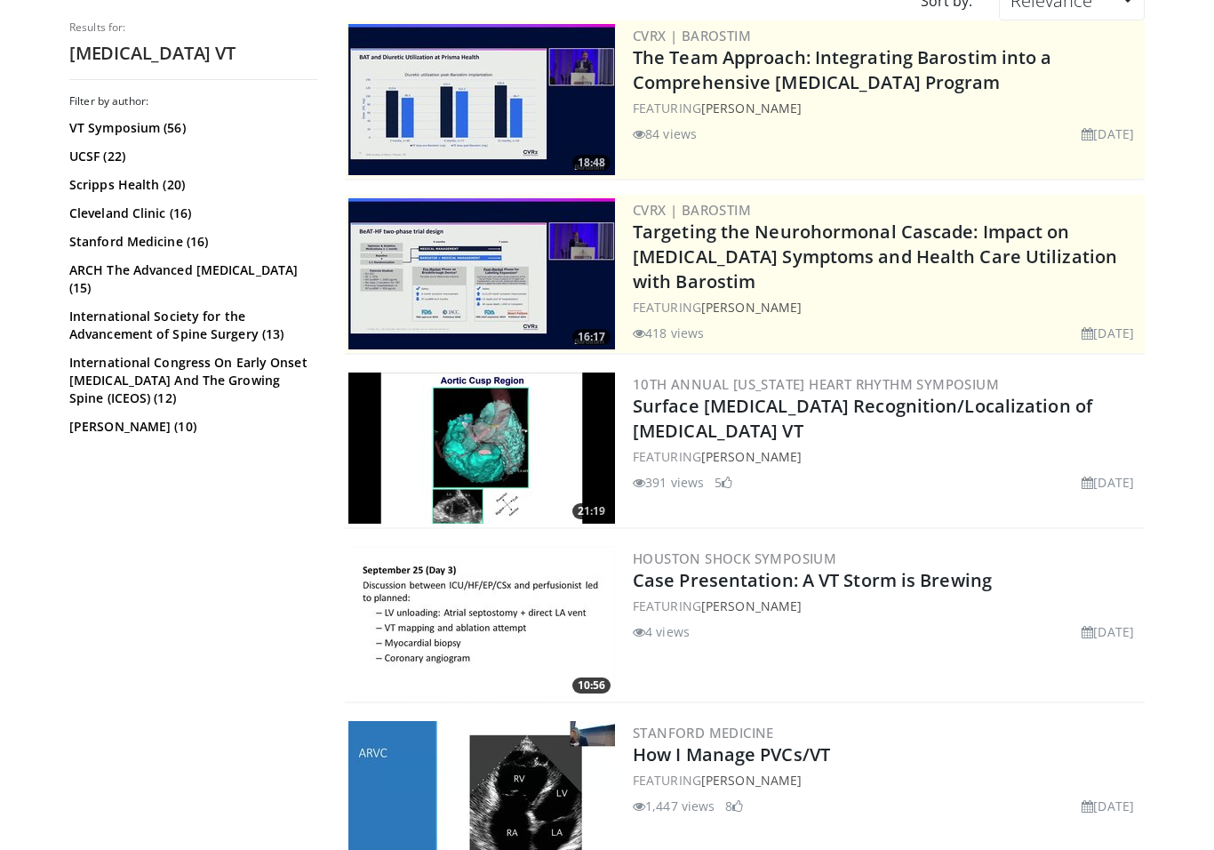
click at [989, 473] on div "391 views October 14, 2019 5" at bounding box center [887, 482] width 508 height 19
click at [651, 466] on div "391 views October 14, 2019 5" at bounding box center [887, 479] width 508 height 26
click at [538, 435] on img at bounding box center [481, 447] width 267 height 151
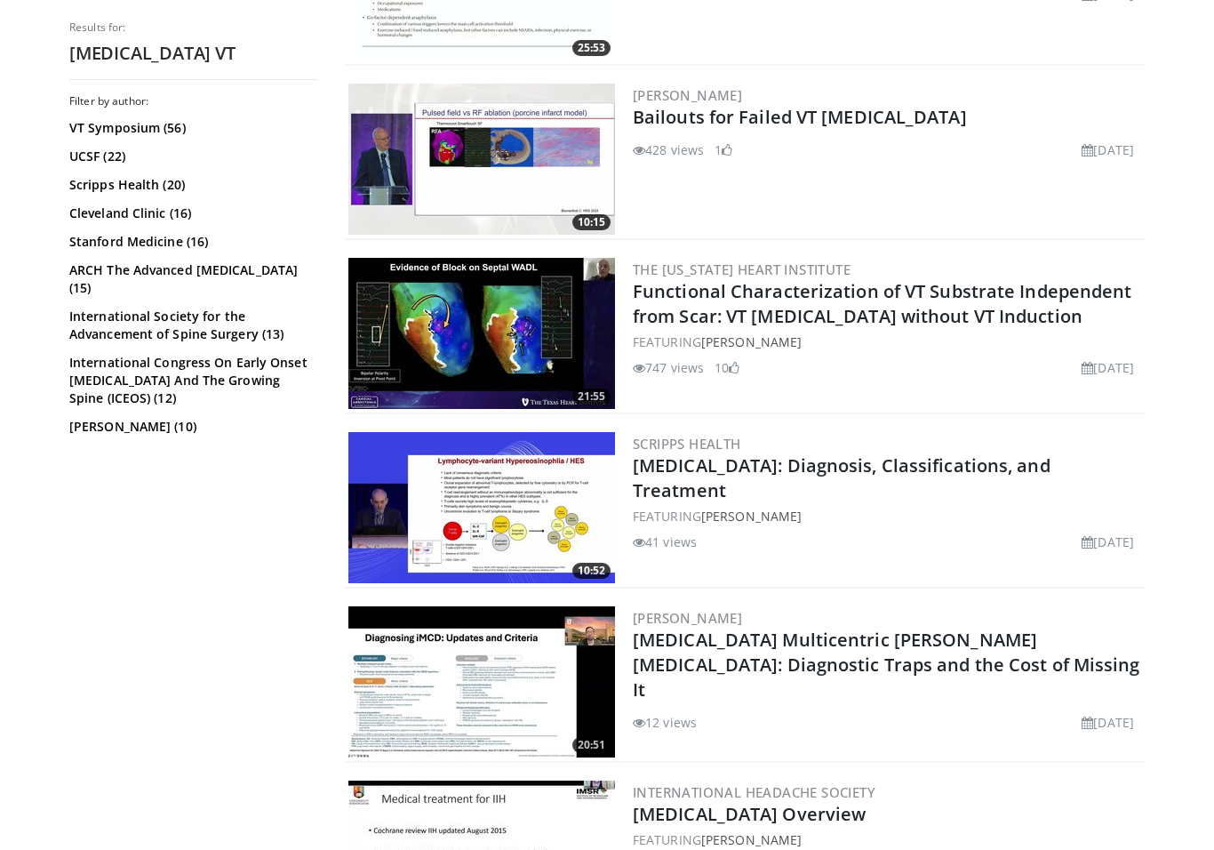
scroll to position [2094, 0]
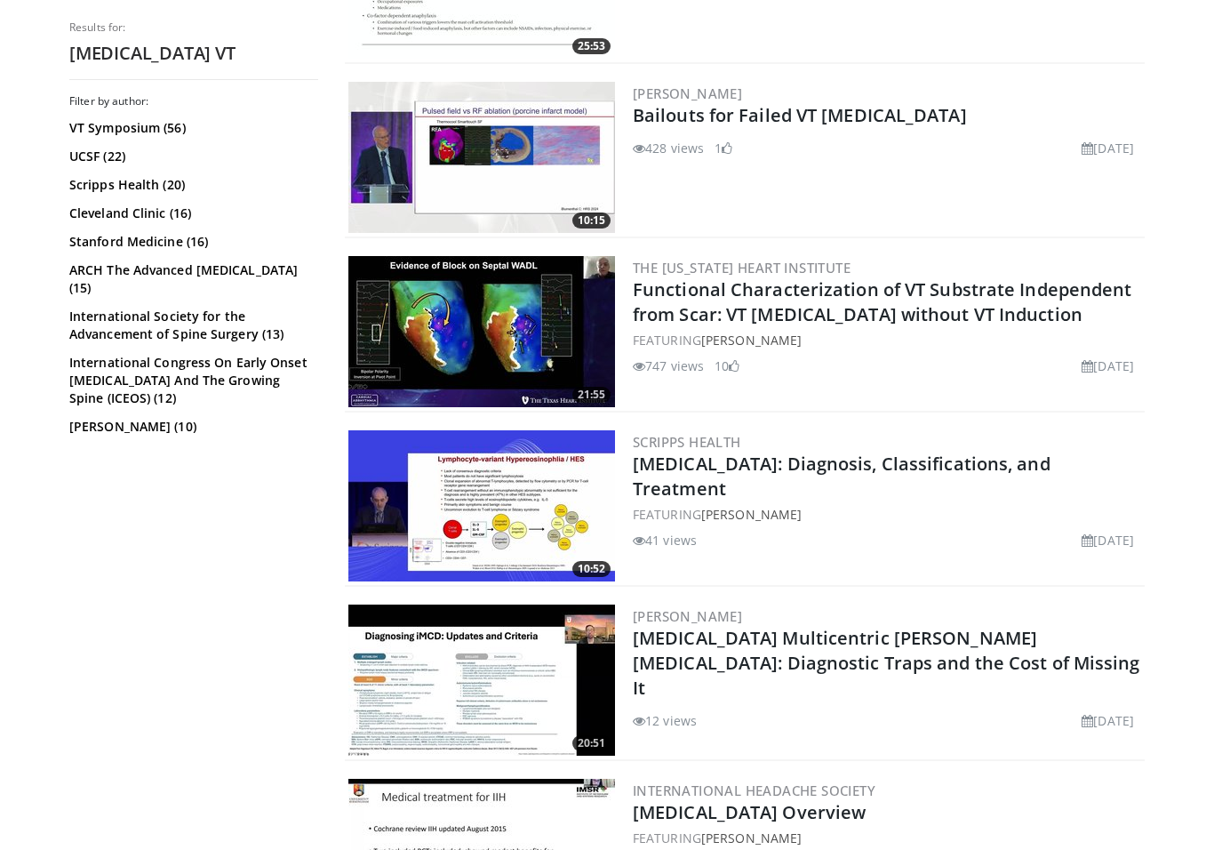
click at [1023, 757] on div "20:51 Robert Ohgami Idiopathic Multicentric Castleman Disease: Diagnostic Traps…" at bounding box center [745, 681] width 800 height 160
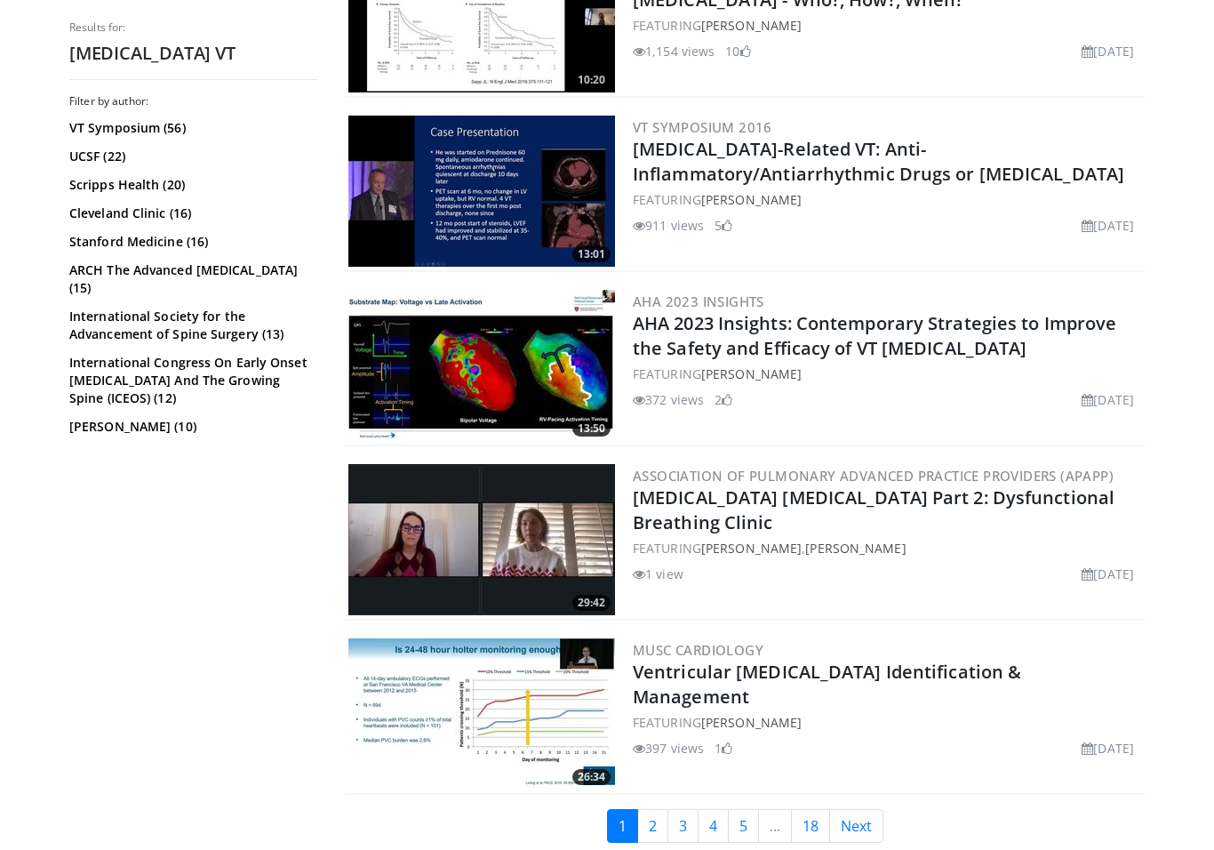
scroll to position [4122, 0]
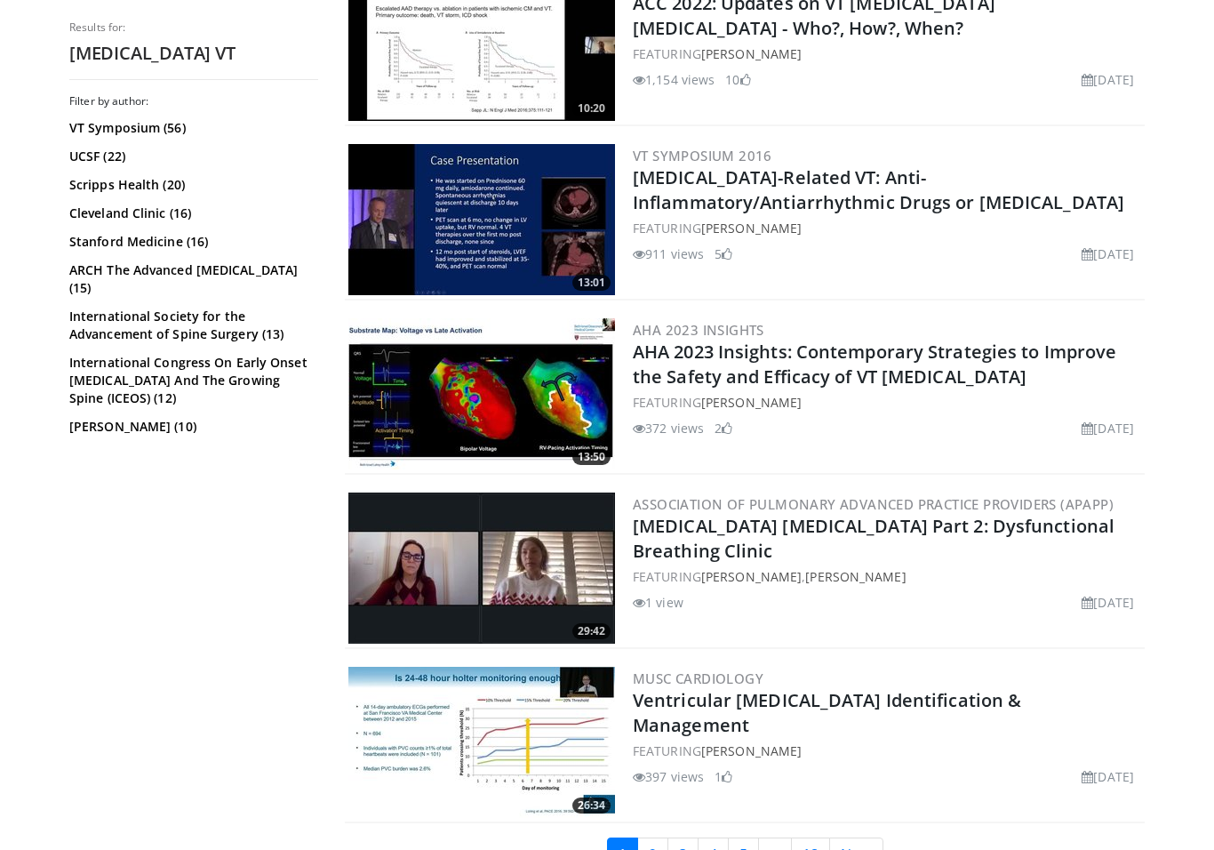
click at [160, 128] on link "VT Symposium (56)" at bounding box center [191, 128] width 244 height 18
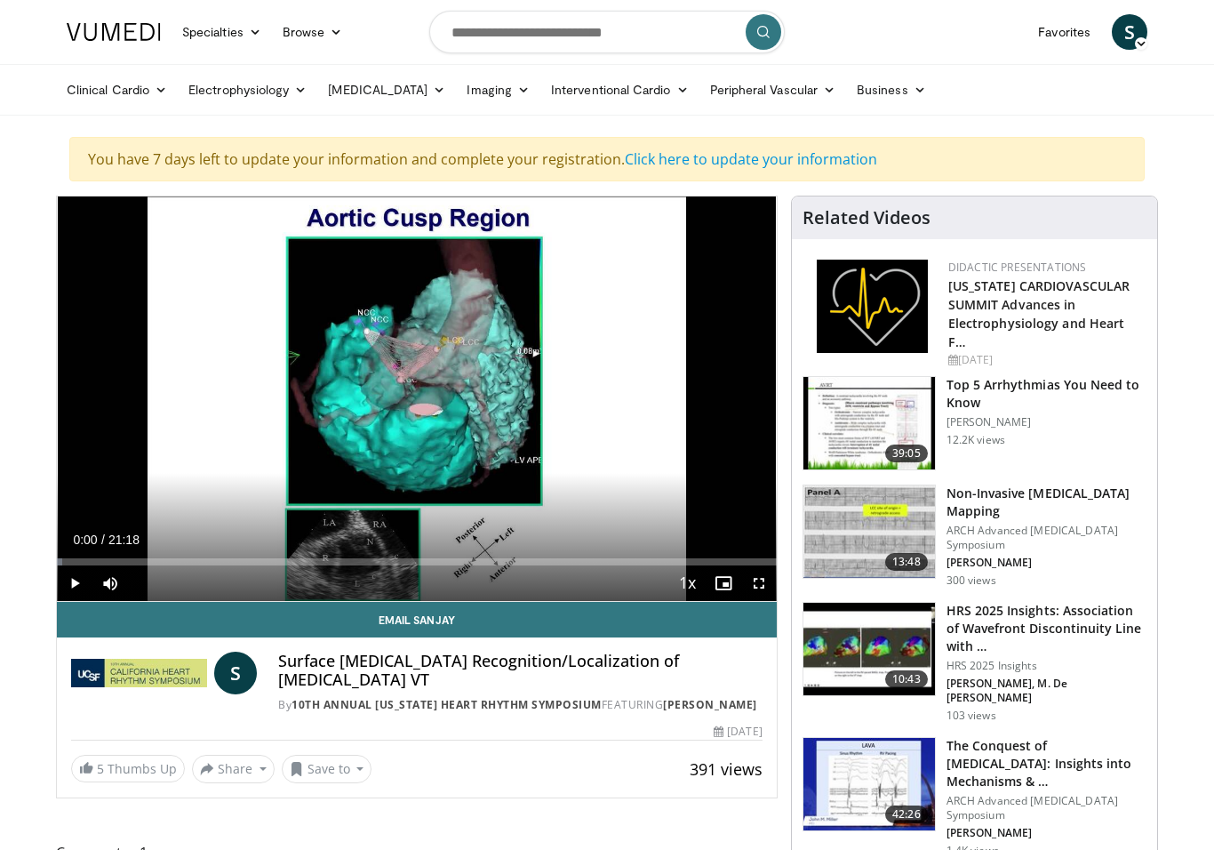
click at [353, 755] on button "Save to" at bounding box center [327, 769] width 91 height 28
click at [396, 679] on span "Add to Favorites" at bounding box center [358, 689] width 109 height 20
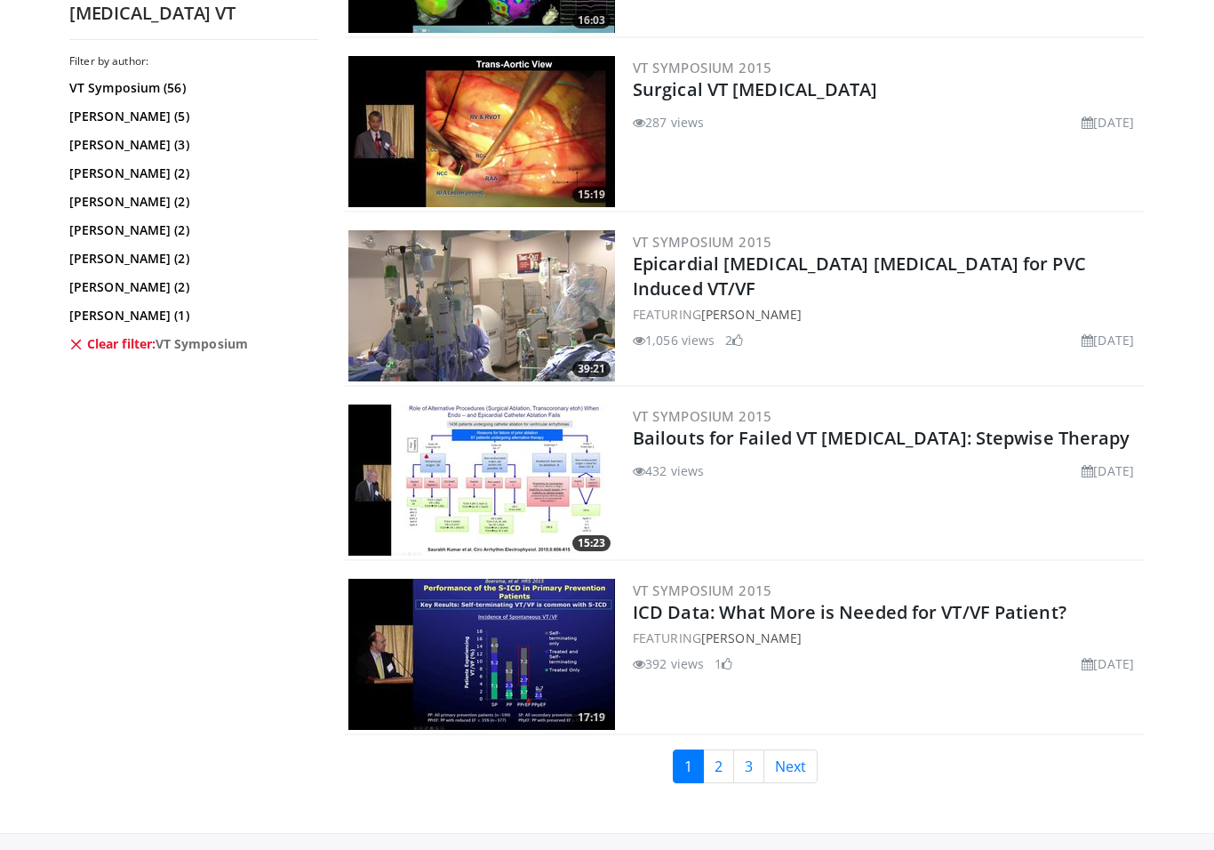
scroll to position [4223, 0]
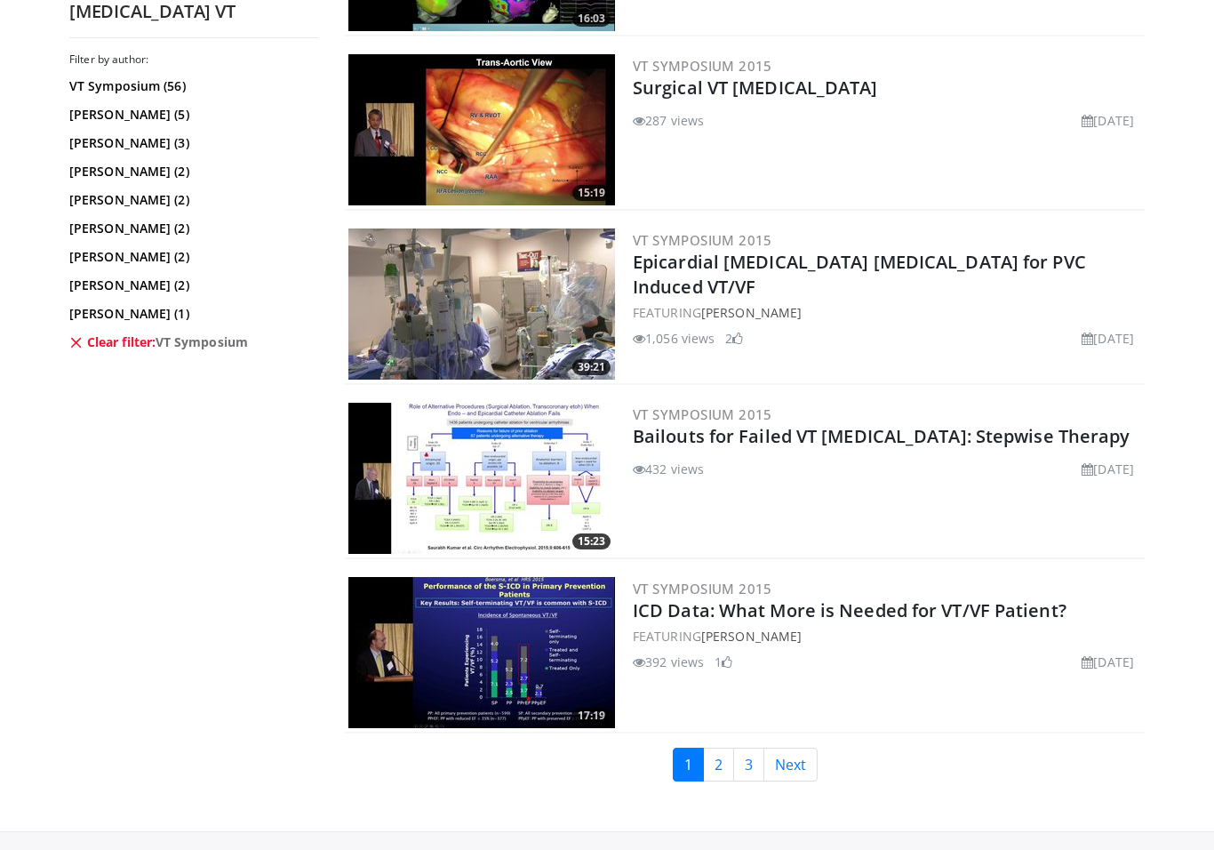
click at [728, 747] on link "2" at bounding box center [718, 764] width 31 height 34
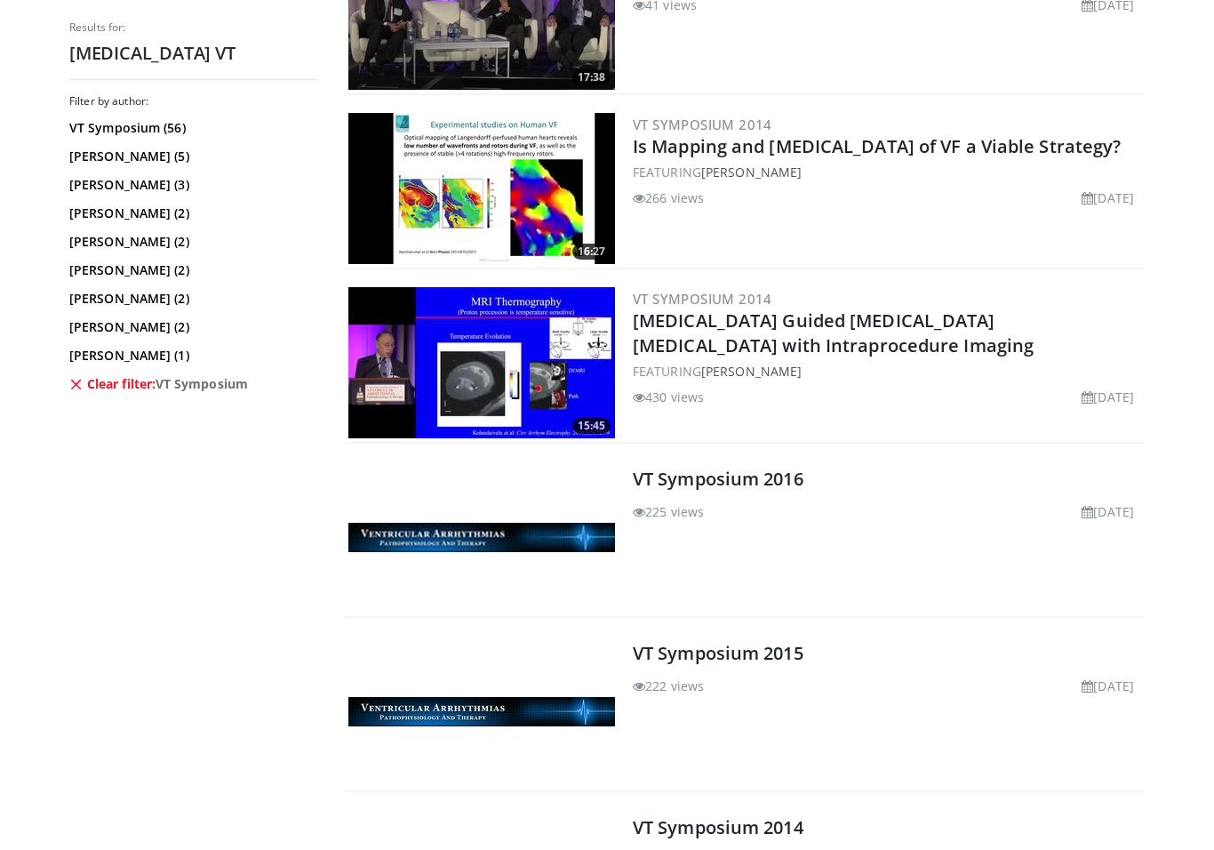
scroll to position [1715, 0]
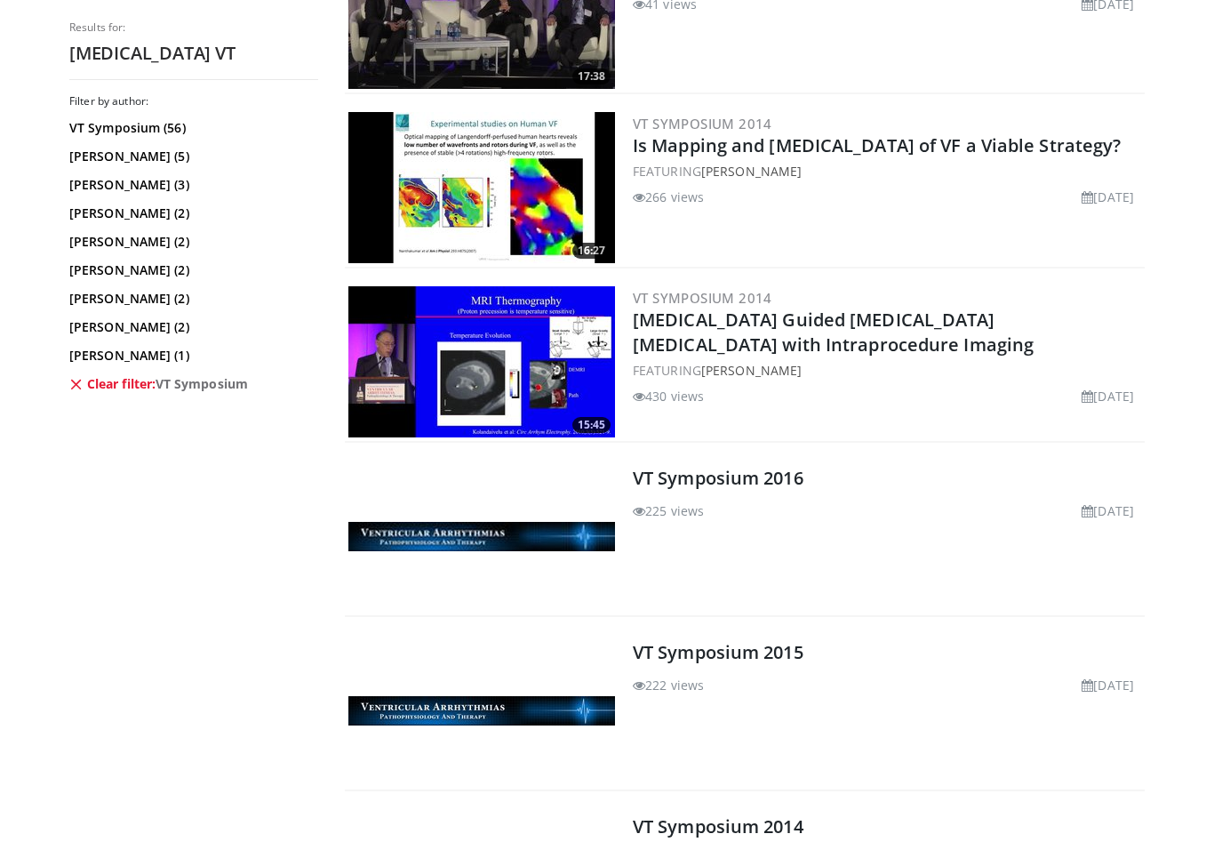
click at [1001, 537] on div "VT Symposium 2016 225 views January 30, 2017" at bounding box center [887, 535] width 508 height 151
click at [456, 524] on img at bounding box center [481, 536] width 267 height 29
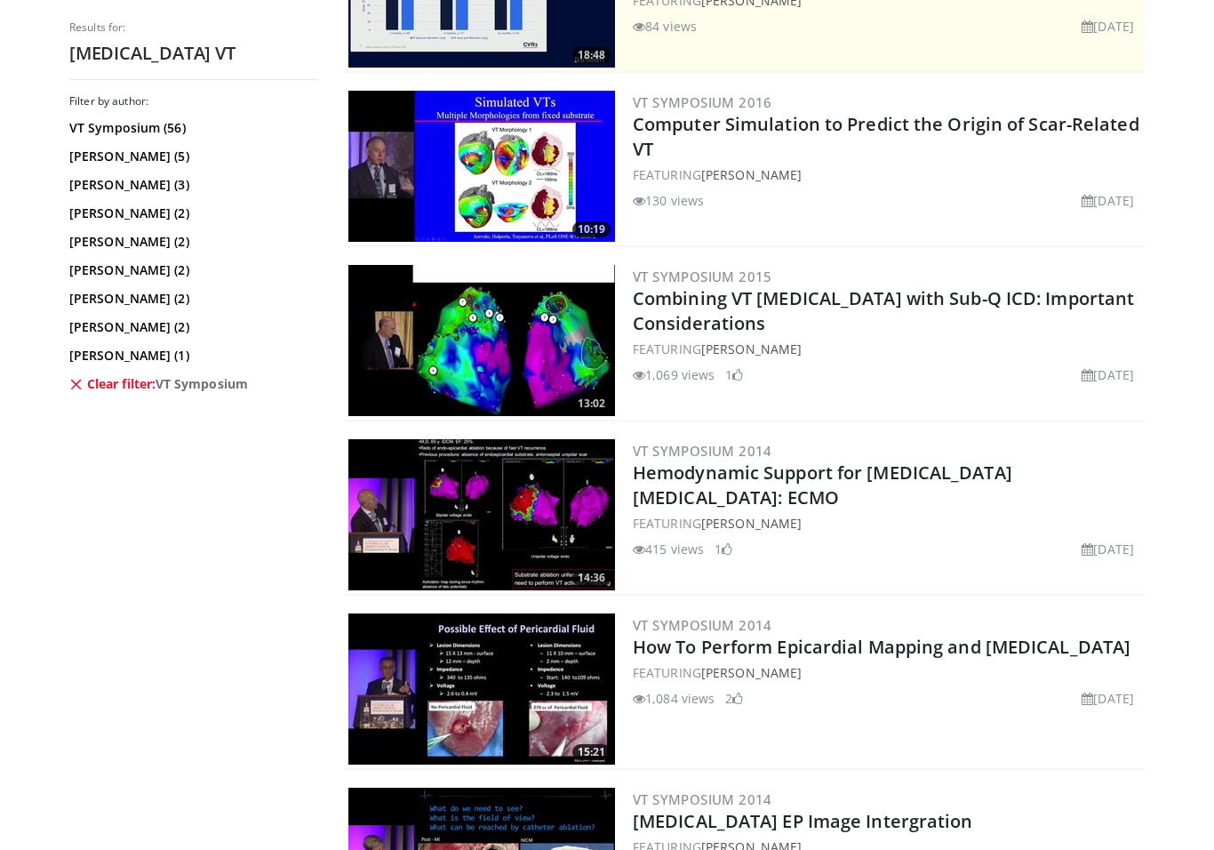
scroll to position [516, 0]
click at [959, 671] on div "FEATURING Andre d'Avila" at bounding box center [887, 673] width 508 height 19
click at [635, 698] on span at bounding box center [639, 699] width 12 height 12
click at [485, 713] on img at bounding box center [481, 689] width 267 height 151
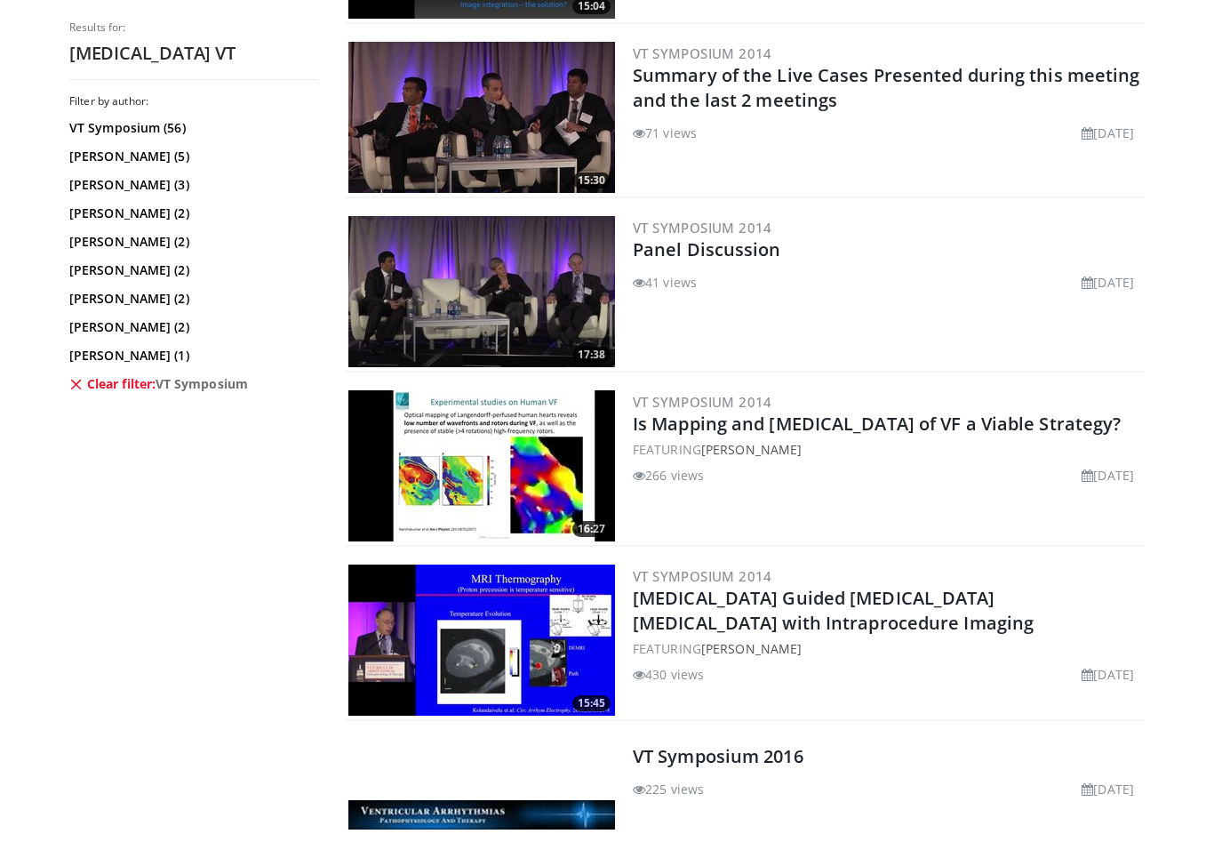
scroll to position [1438, 0]
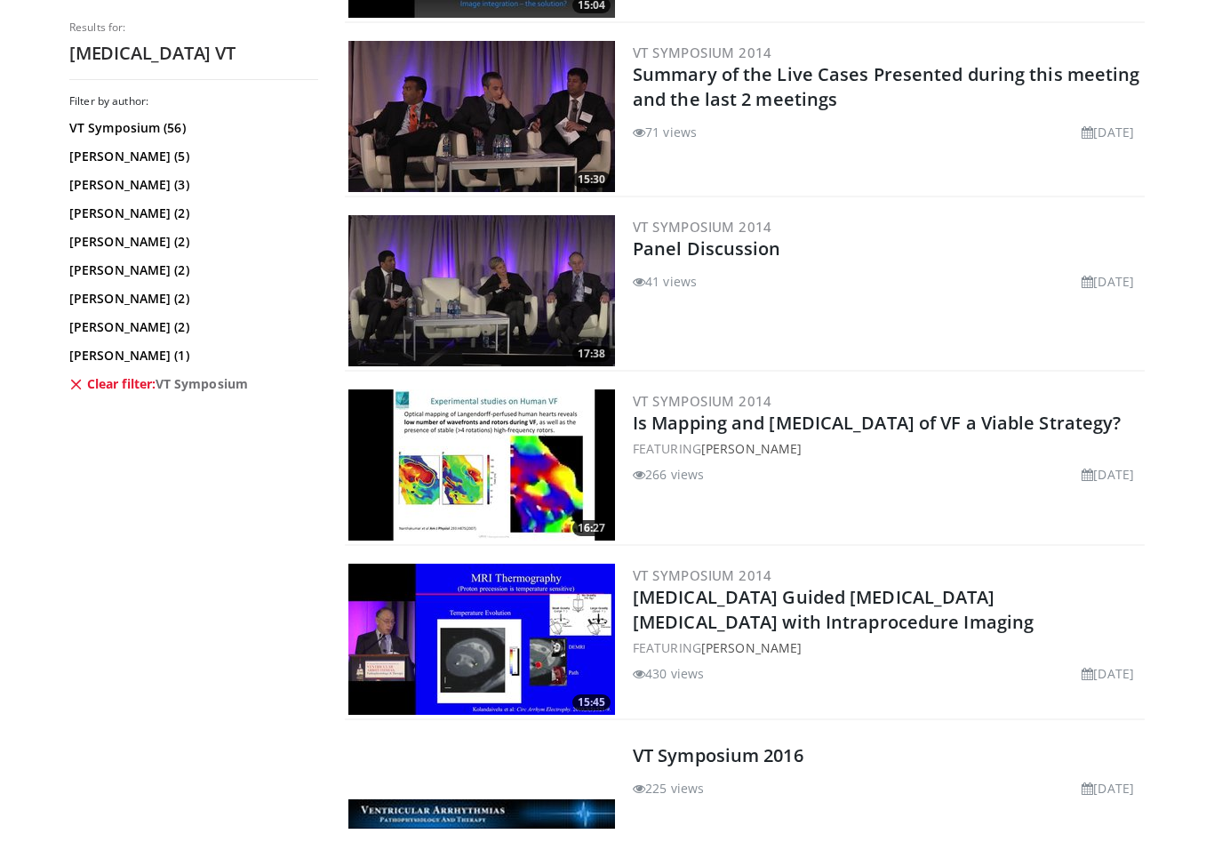
click at [1018, 768] on div "VT Symposium 2016 225 views January 30, 2017" at bounding box center [887, 813] width 508 height 151
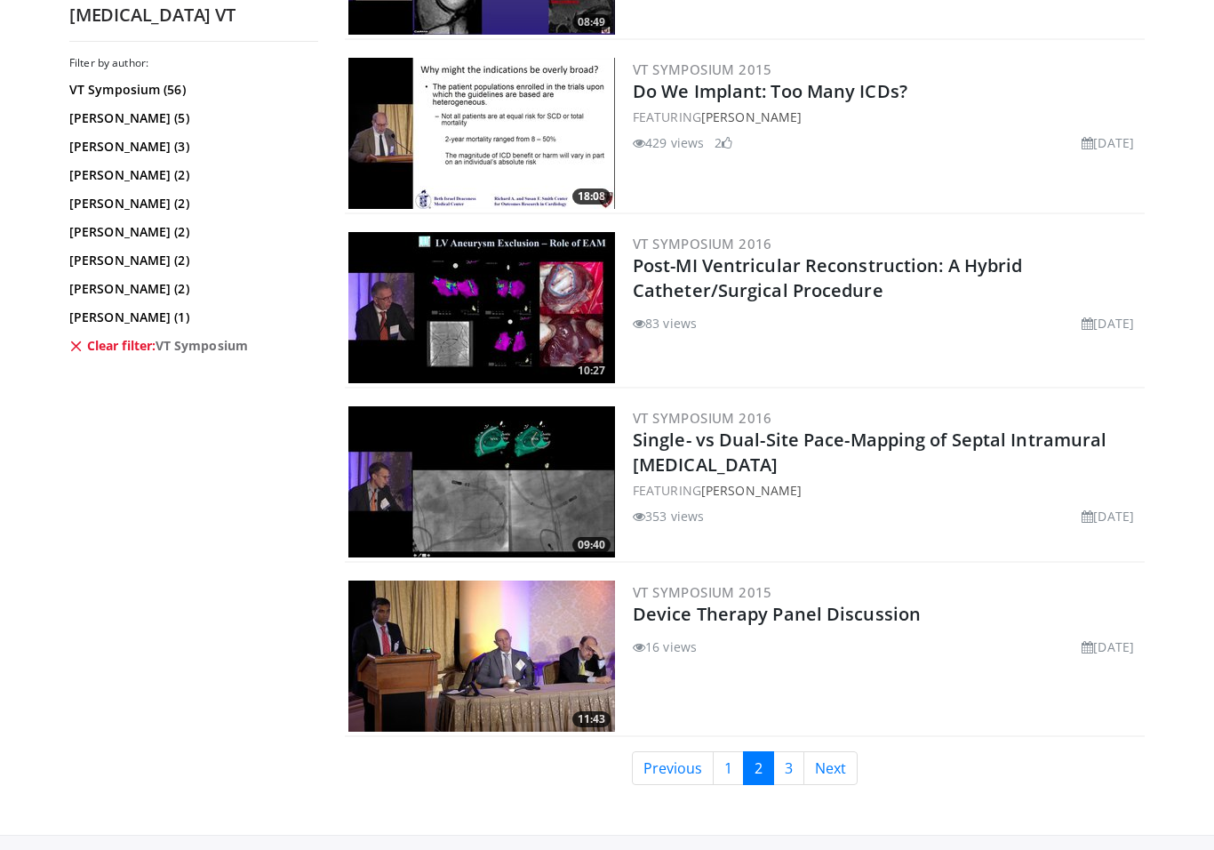
scroll to position [4311, 0]
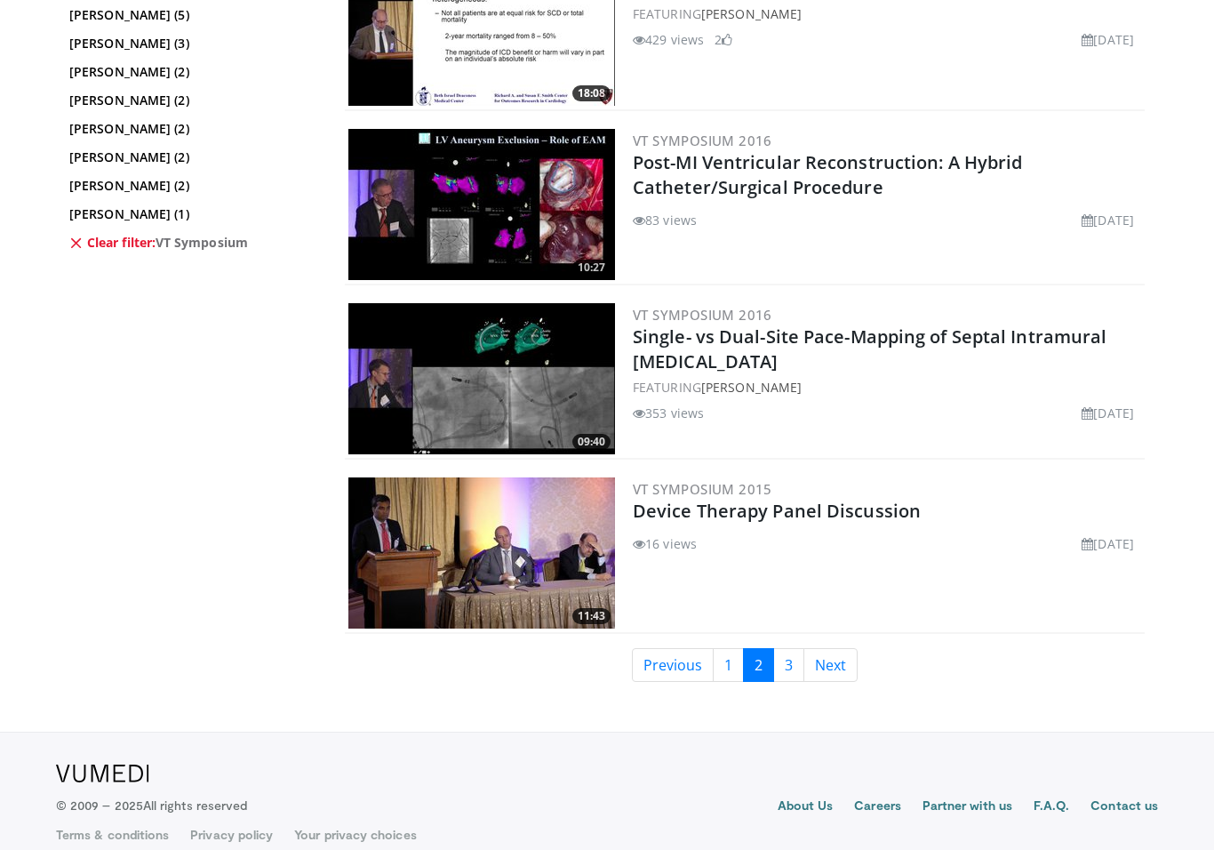
click at [783, 669] on link "3" at bounding box center [788, 665] width 31 height 34
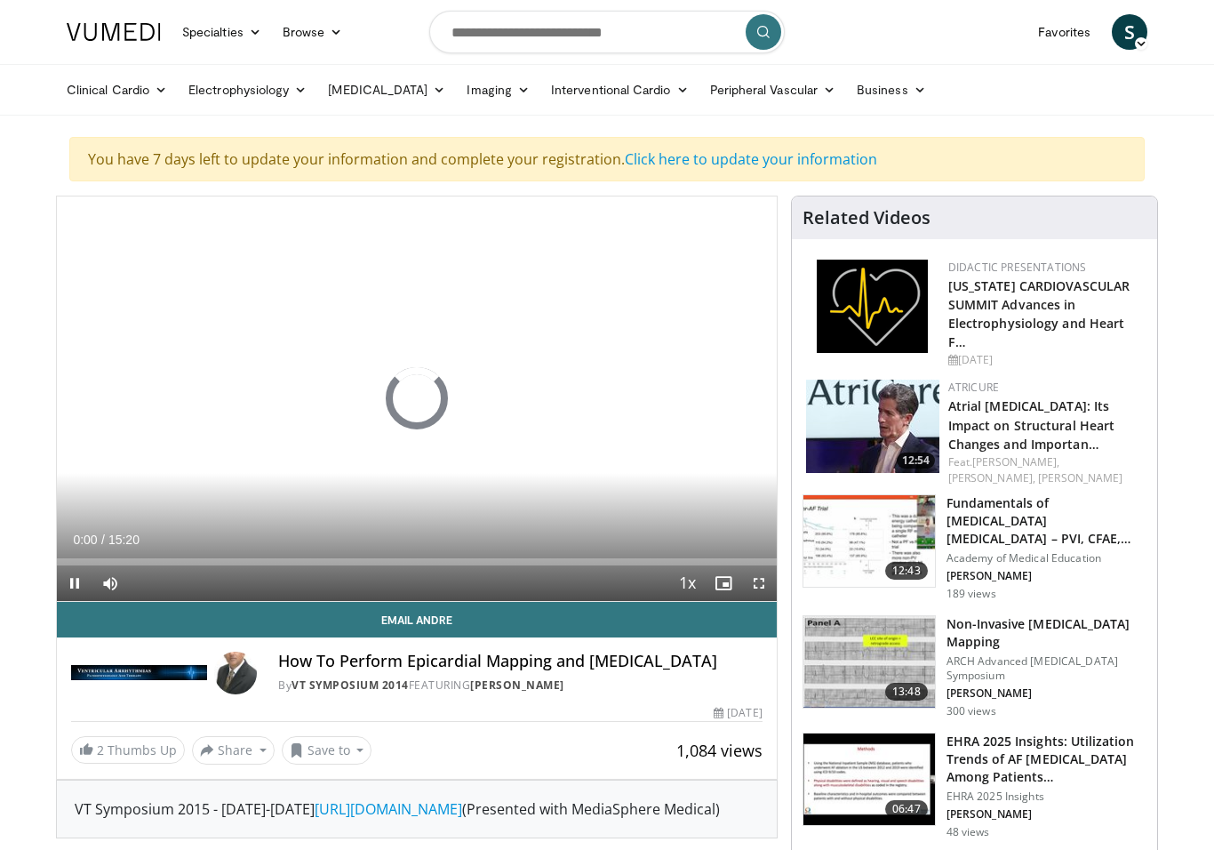
click at [332, 748] on button "Save to" at bounding box center [327, 750] width 91 height 28
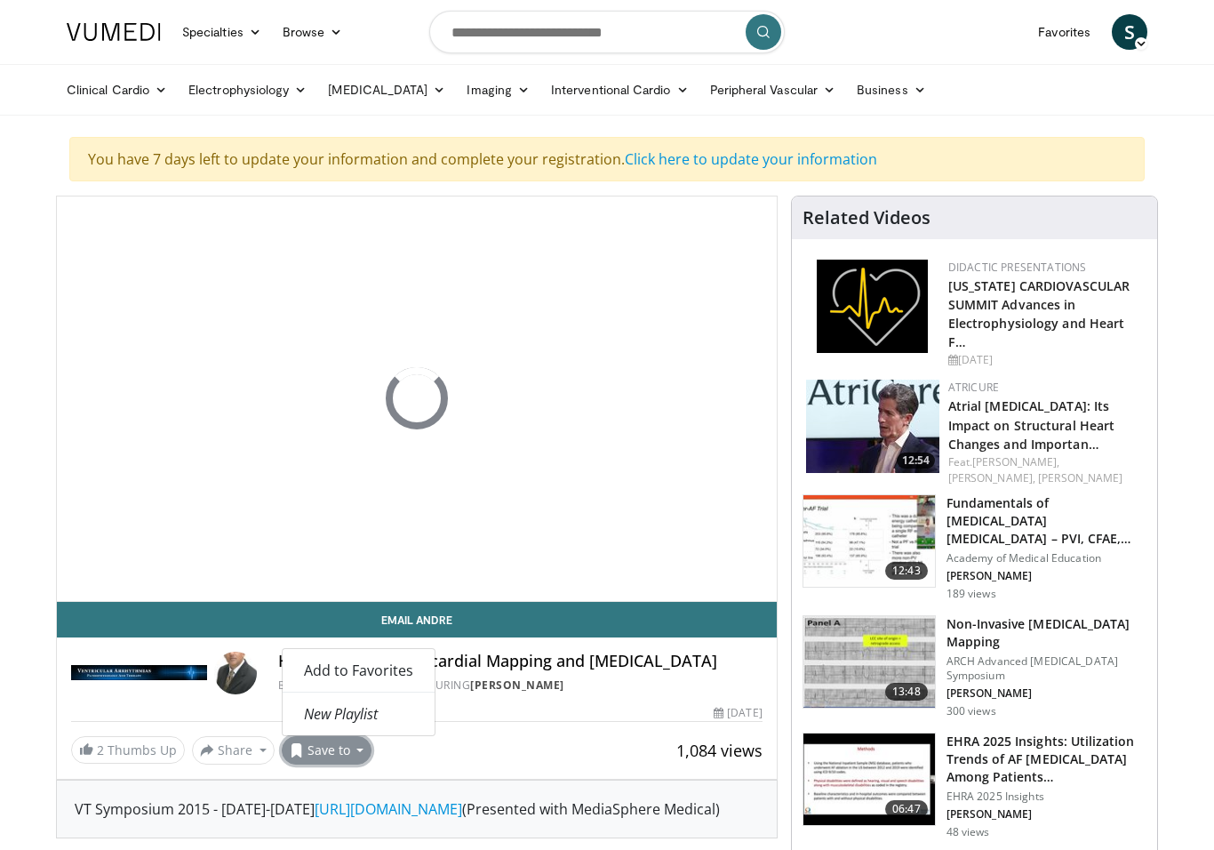
click at [391, 680] on link "Add to Favorites" at bounding box center [359, 670] width 152 height 28
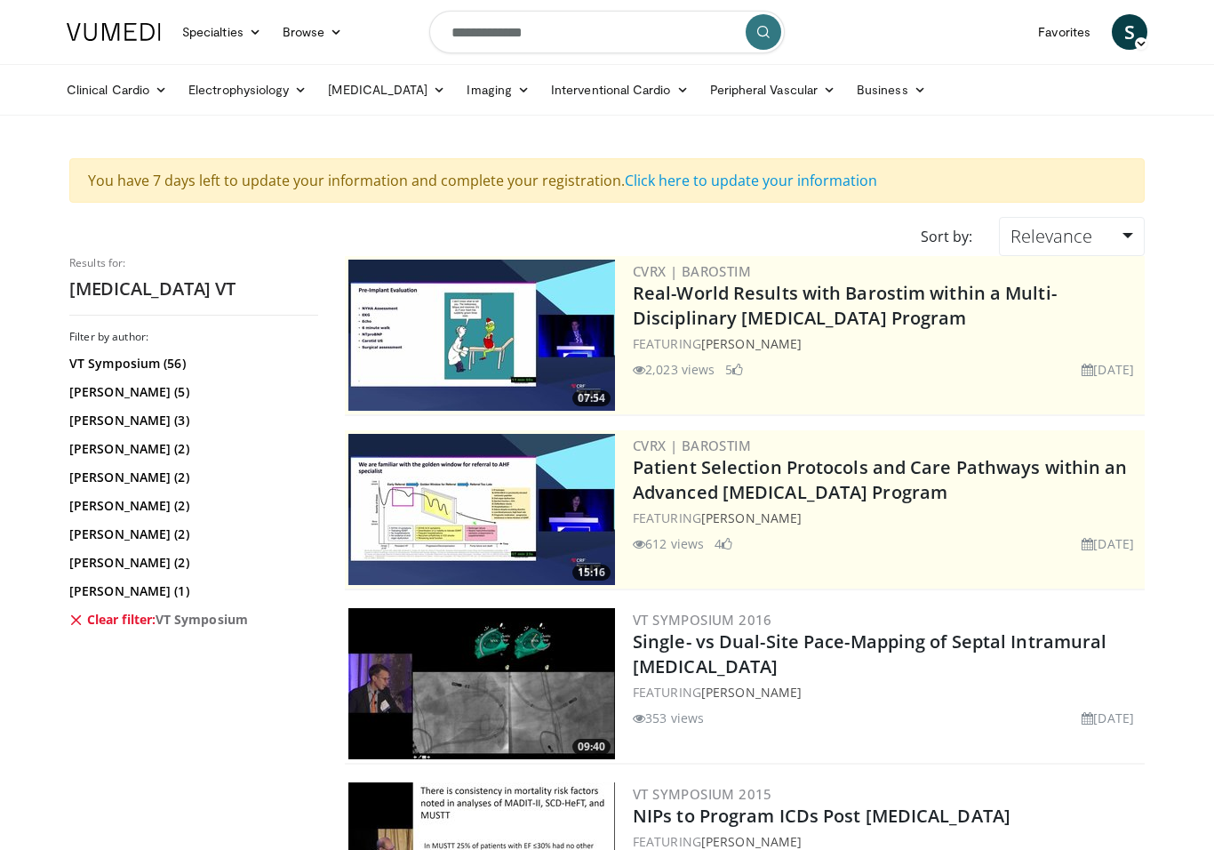
click at [246, 105] on link "Electrophysiology" at bounding box center [248, 90] width 140 height 36
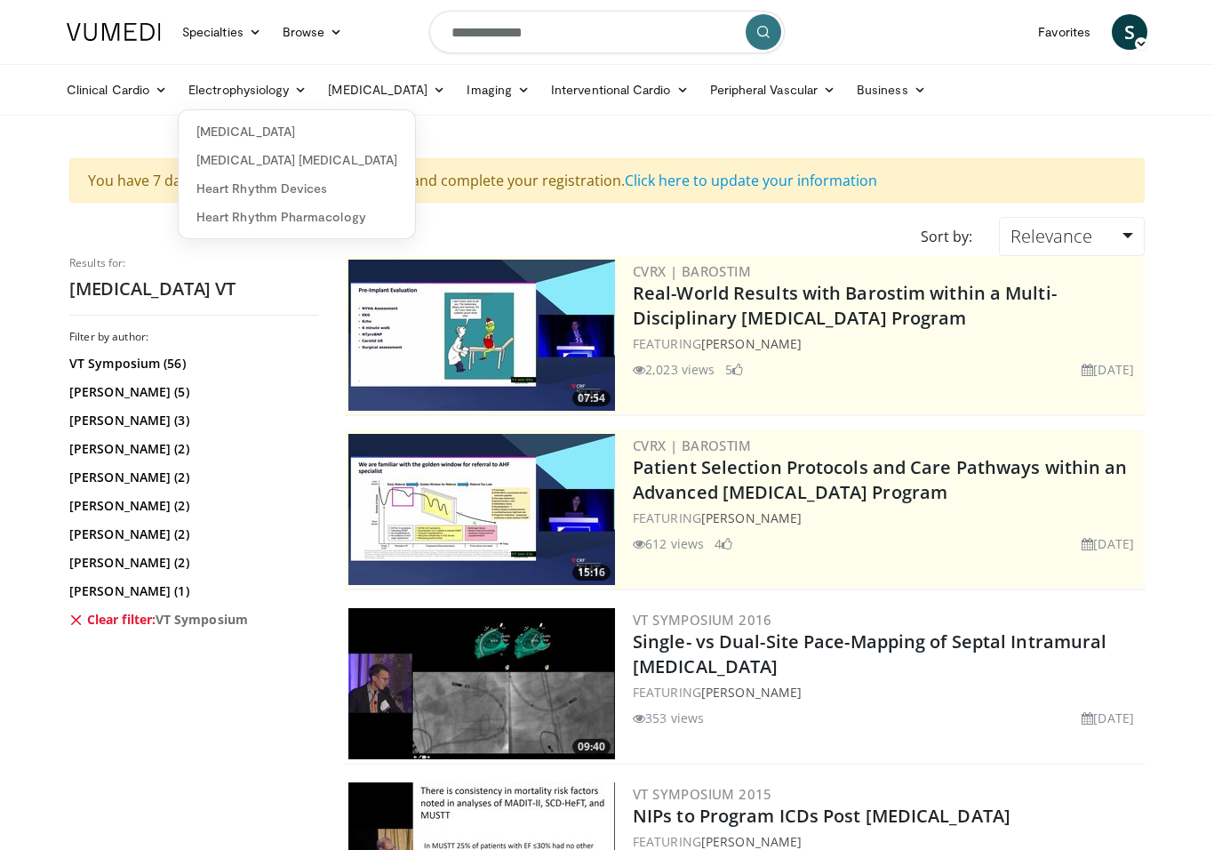
click at [311, 146] on link "[MEDICAL_DATA] [MEDICAL_DATA]" at bounding box center [297, 160] width 236 height 28
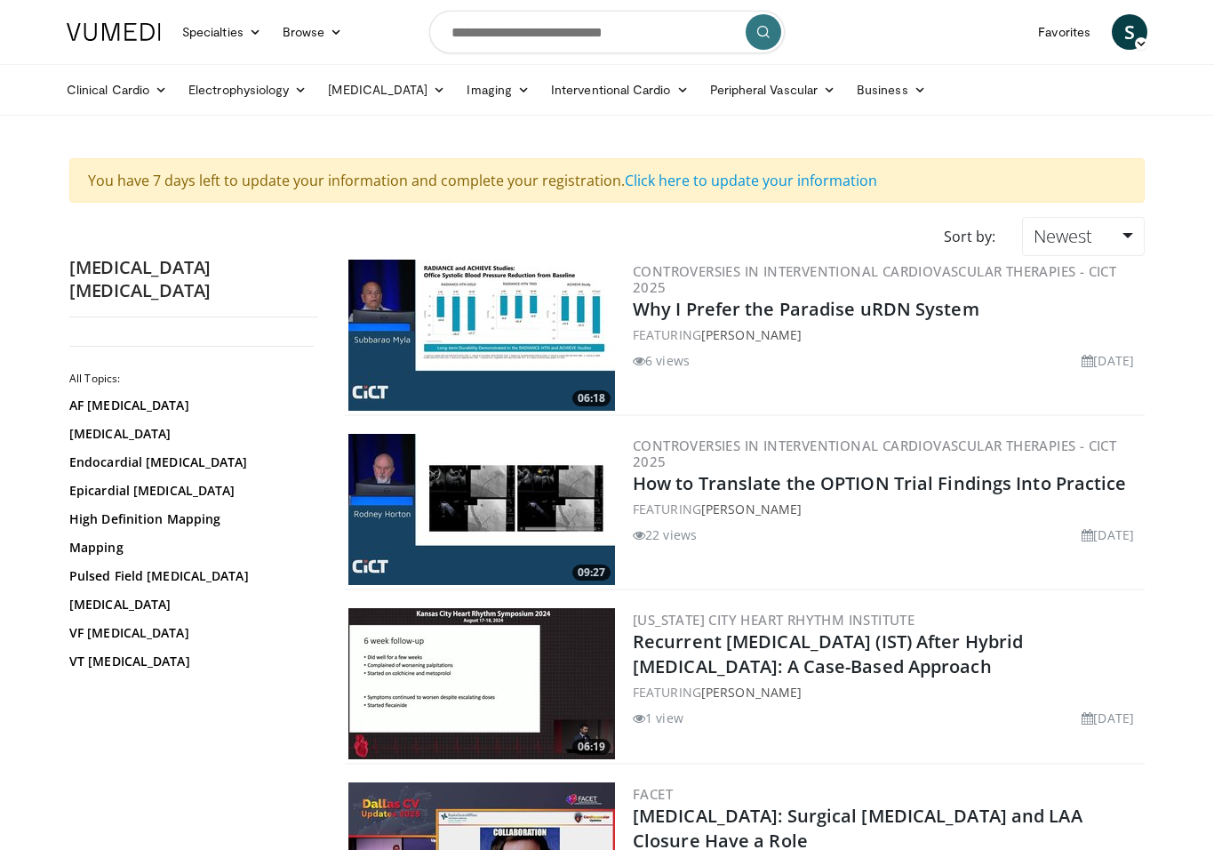
click at [267, 87] on link "Electrophysiology" at bounding box center [248, 90] width 140 height 36
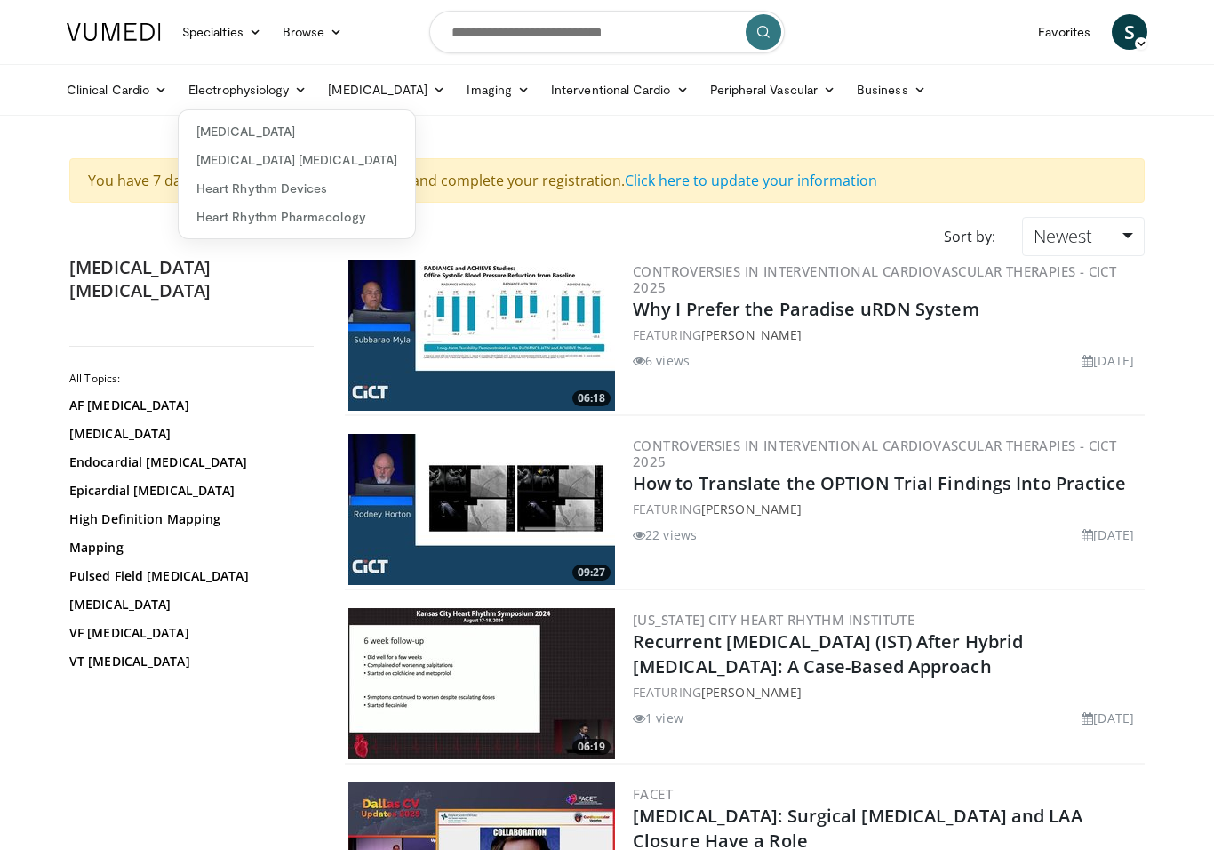
click at [306, 162] on link "[MEDICAL_DATA] [MEDICAL_DATA]" at bounding box center [297, 160] width 236 height 28
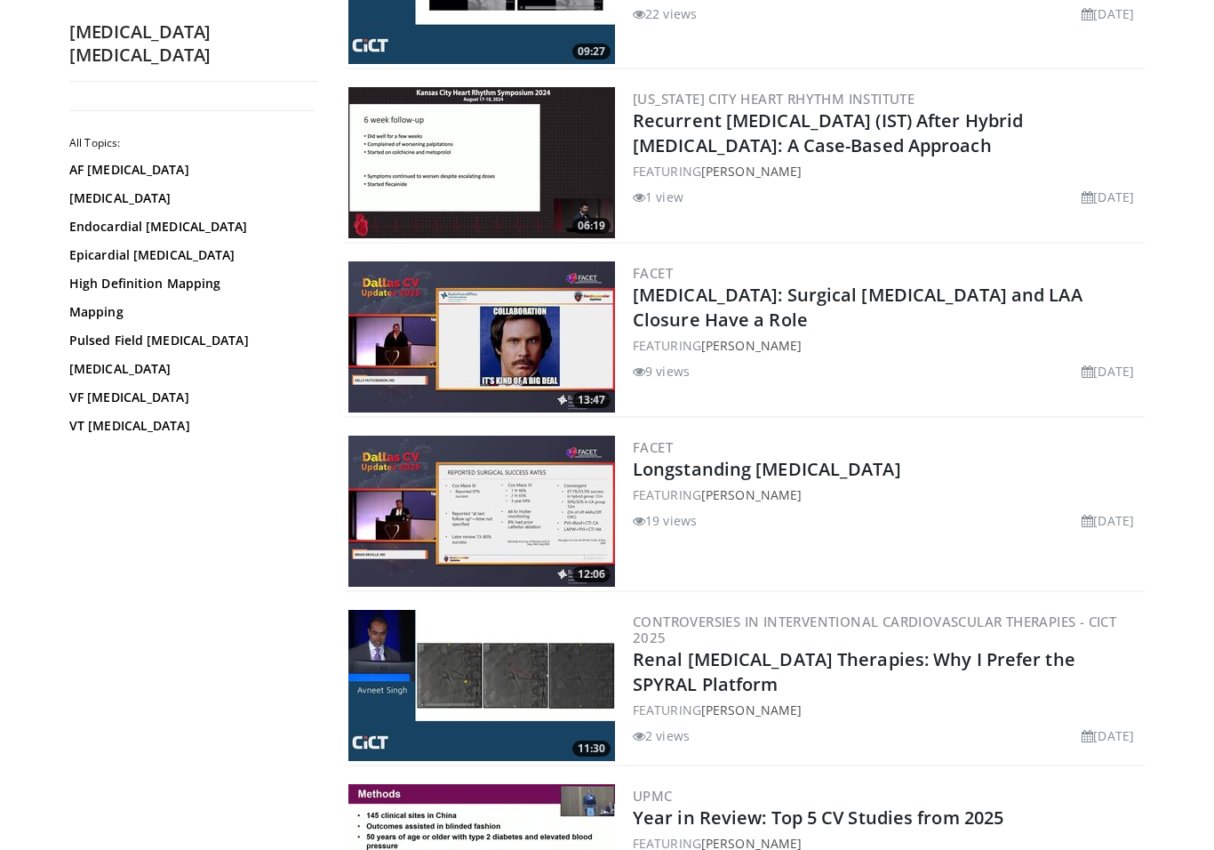
scroll to position [520, 0]
click at [949, 520] on div "19 views August 19, 2025" at bounding box center [887, 521] width 508 height 19
click at [959, 527] on div "19 views August 19, 2025" at bounding box center [887, 521] width 508 height 19
click at [473, 524] on img at bounding box center [481, 511] width 267 height 151
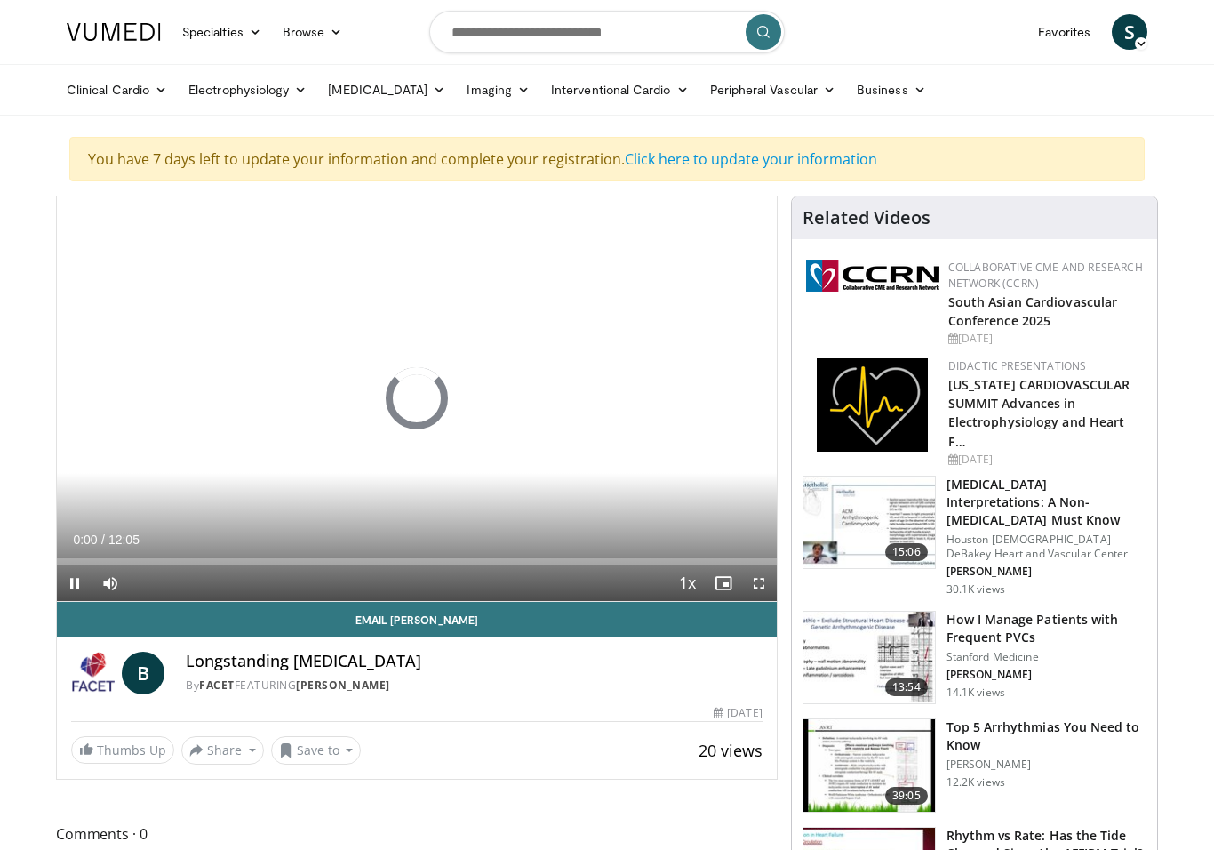
click at [319, 759] on button "Save to" at bounding box center [316, 750] width 91 height 28
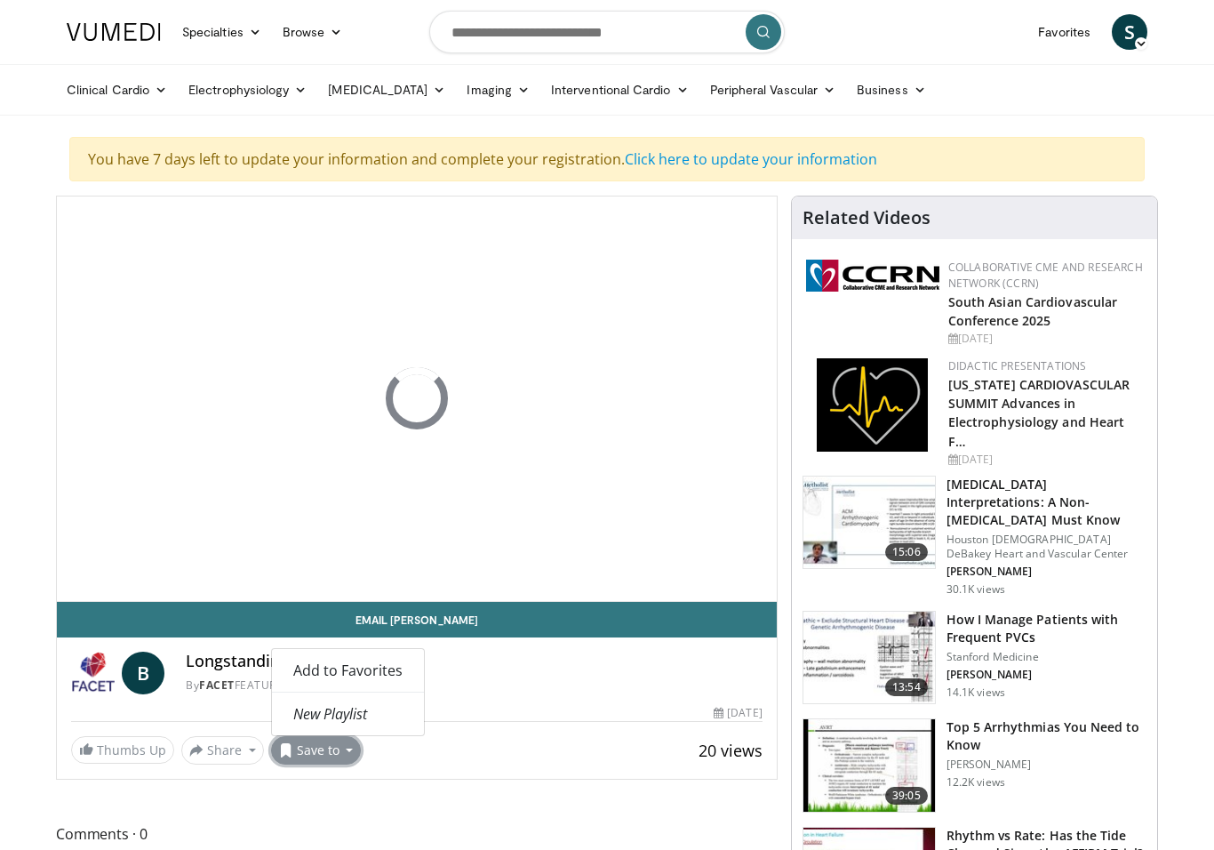
click at [372, 683] on link "Add to Favorites" at bounding box center [348, 670] width 152 height 28
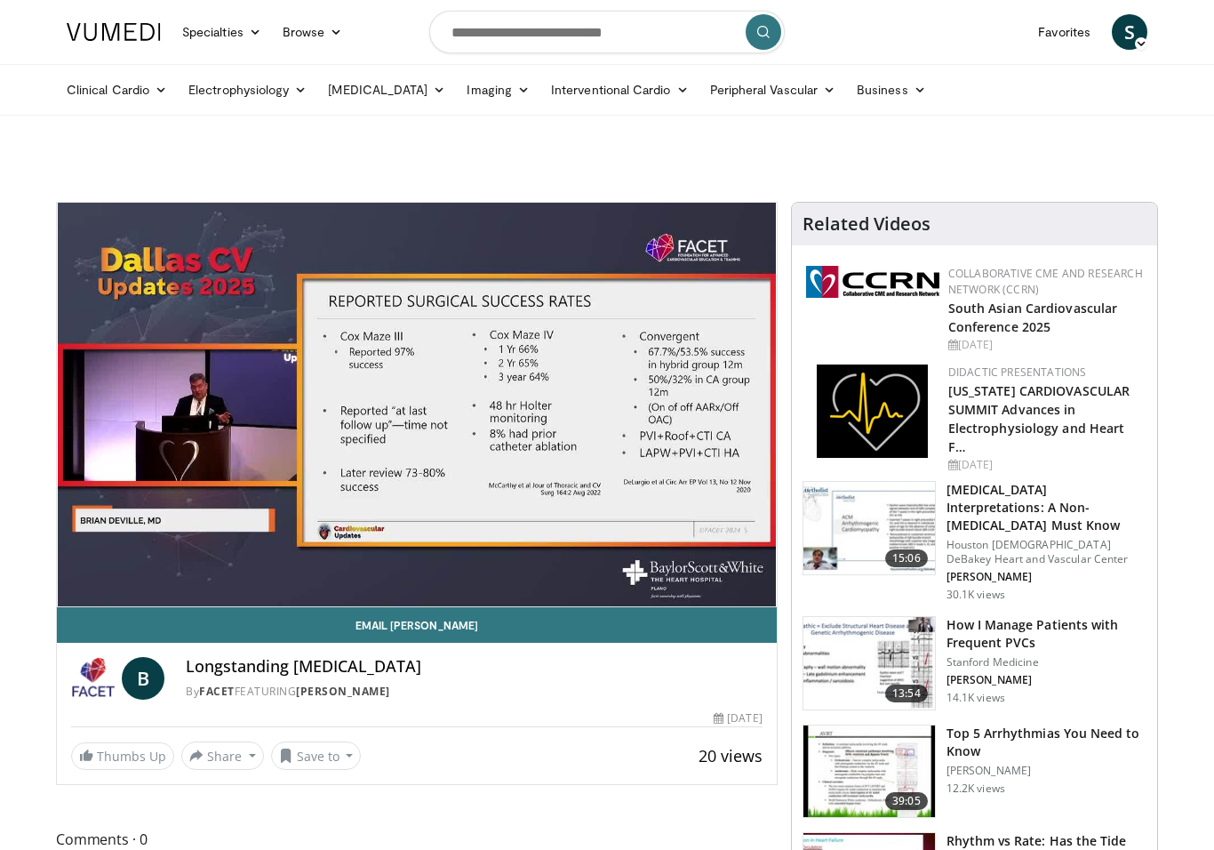
click at [343, 827] on span "Comments 0" at bounding box center [417, 838] width 722 height 23
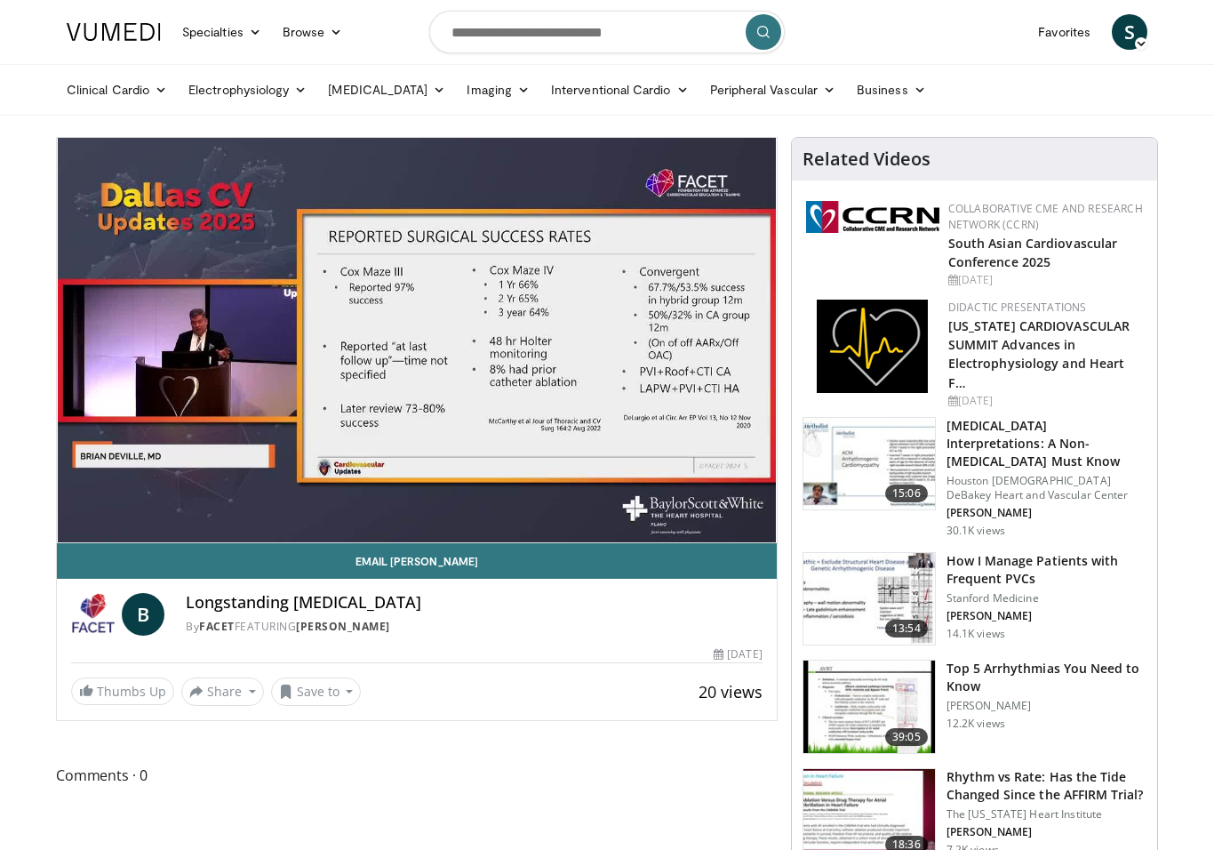
click at [333, 691] on button "Save to" at bounding box center [316, 691] width 91 height 28
click at [609, 715] on div "**********" at bounding box center [417, 429] width 722 height 584
click at [1098, 34] on link "Favorites" at bounding box center [1064, 32] width 74 height 36
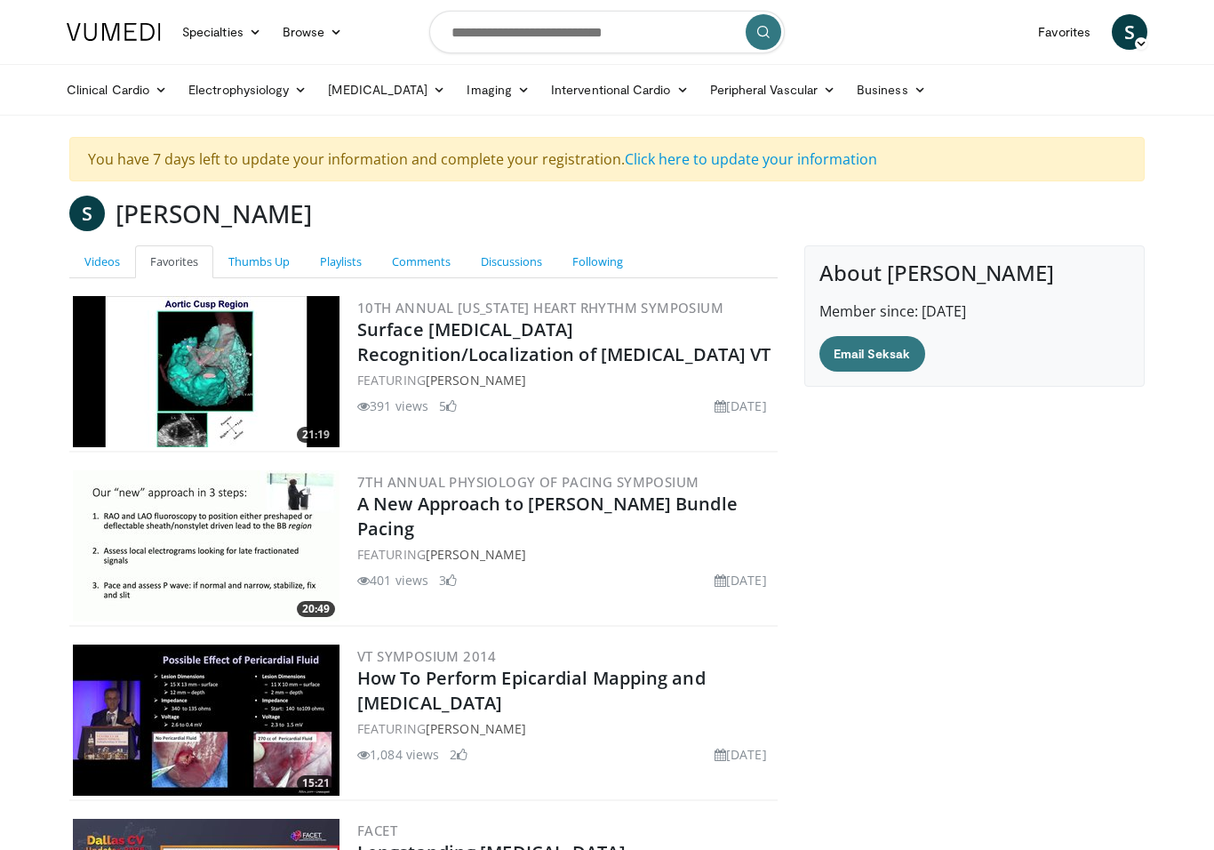
click at [211, 537] on img at bounding box center [206, 545] width 267 height 151
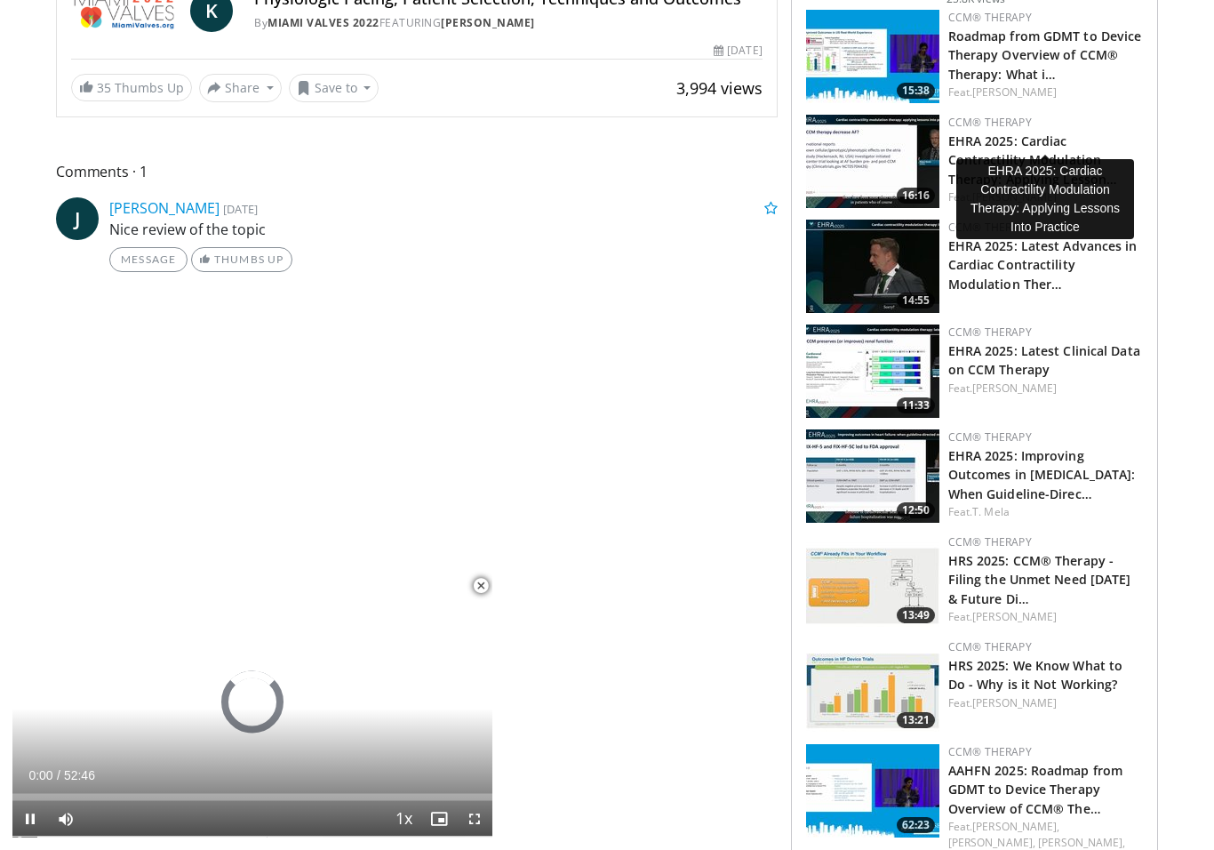
scroll to position [680, 0]
